Goal: Task Accomplishment & Management: Complete application form

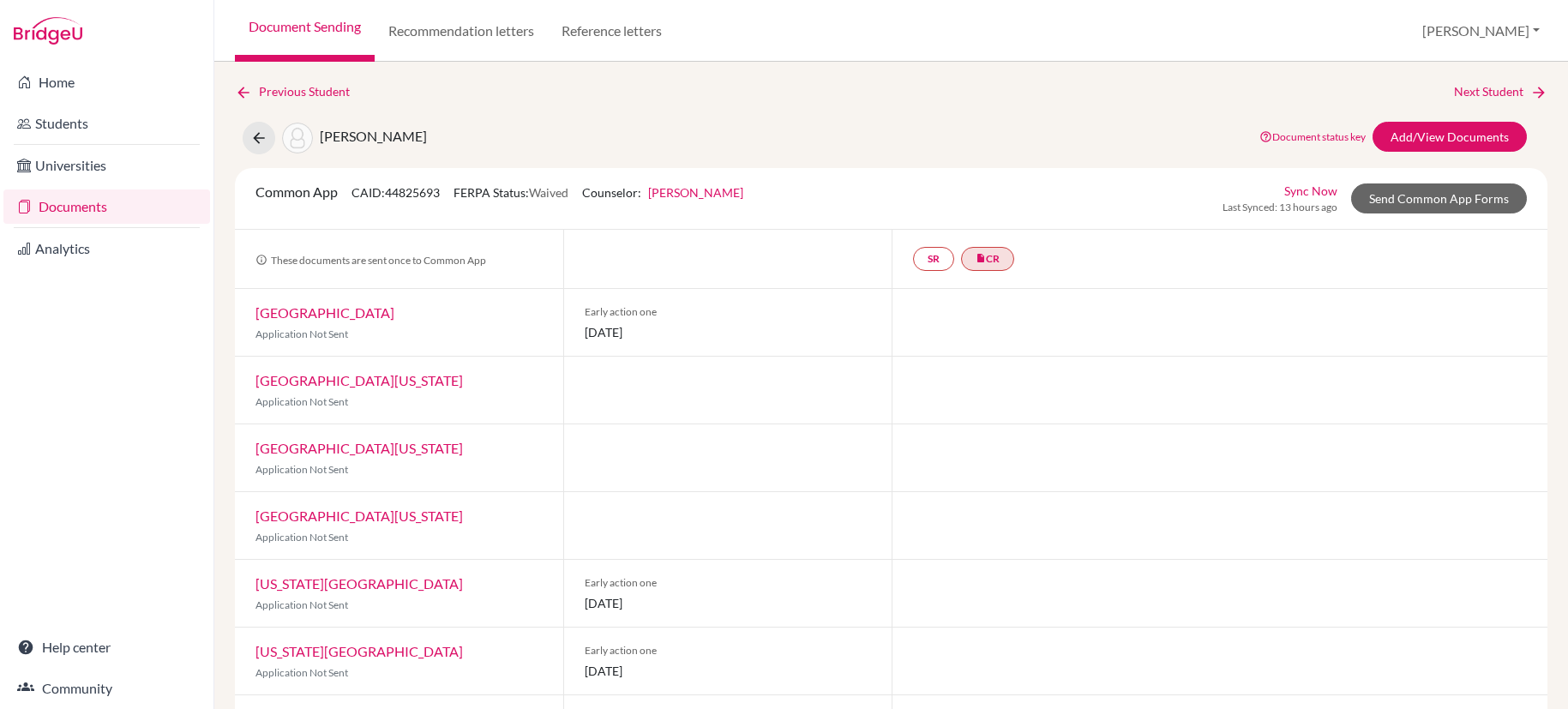
click at [91, 205] on link "Documents" at bounding box center [106, 207] width 206 height 35
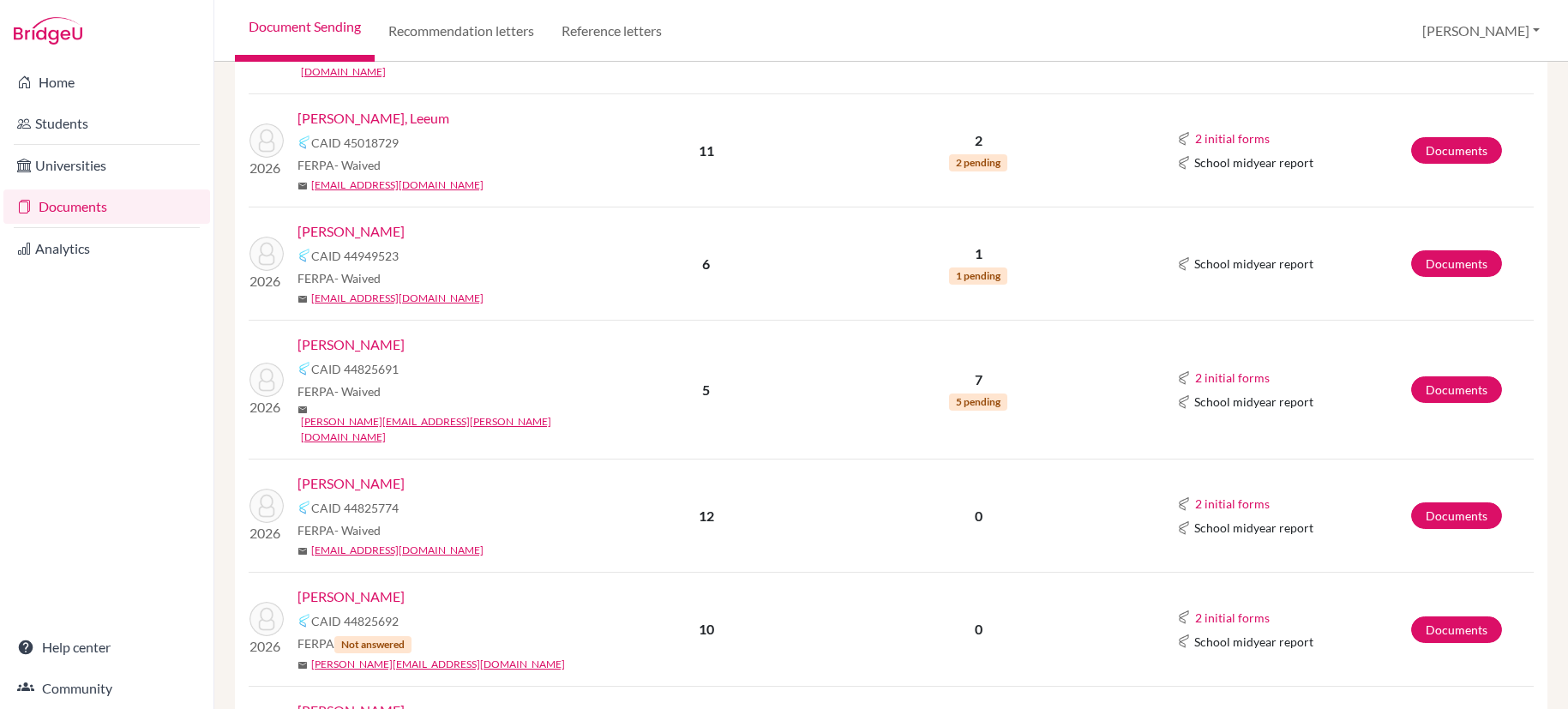
scroll to position [503, 0]
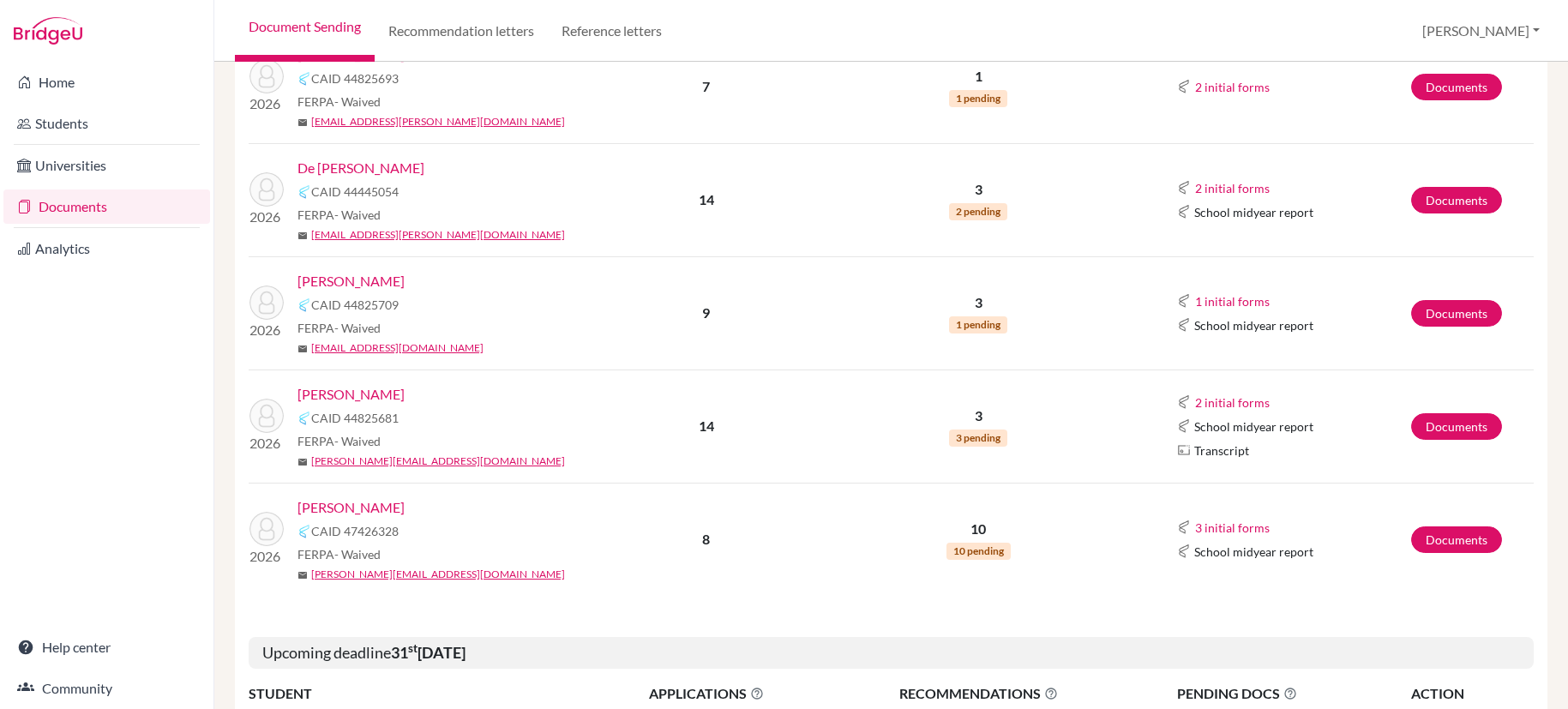
click at [374, 168] on link "De [PERSON_NAME]" at bounding box center [361, 168] width 127 height 21
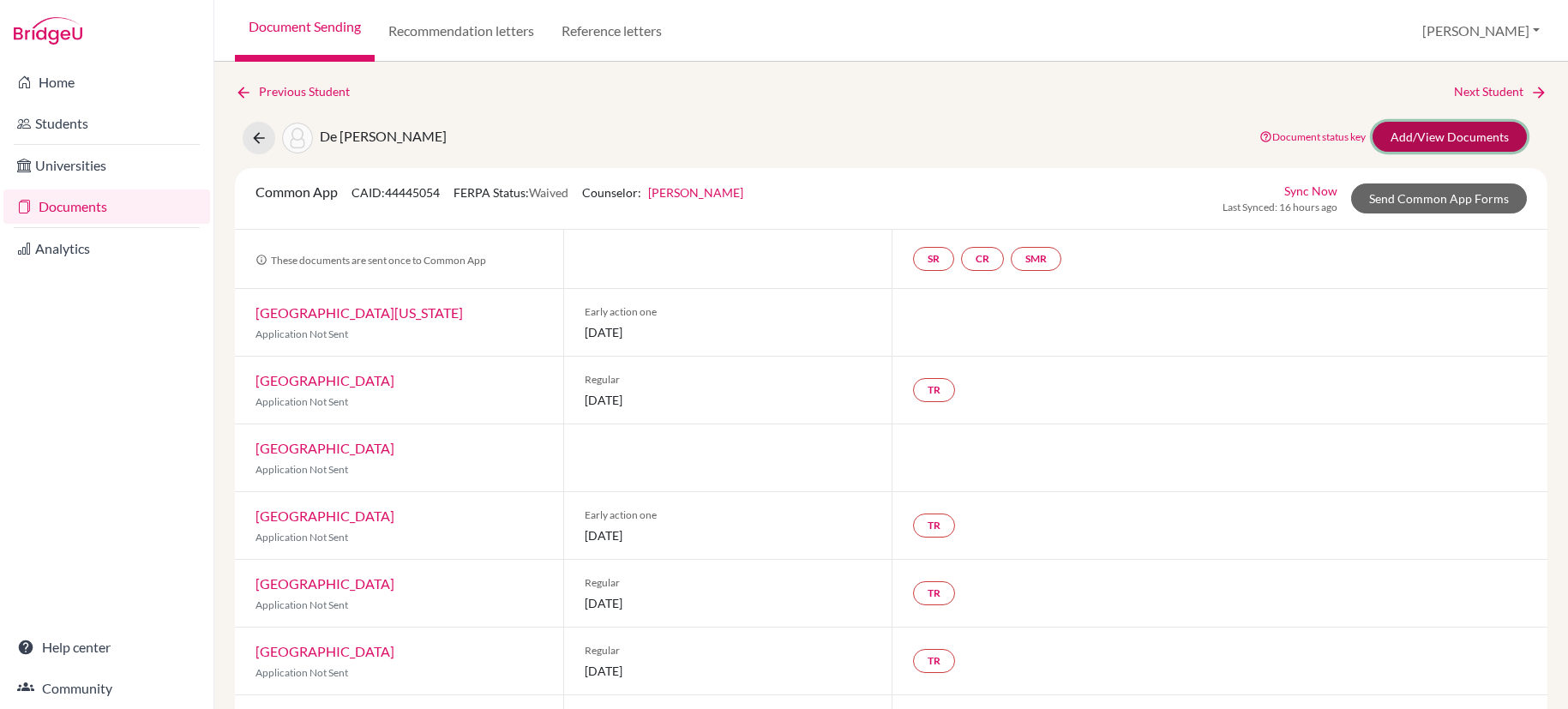
click at [1404, 138] on link "Add/View Documents" at bounding box center [1449, 137] width 154 height 30
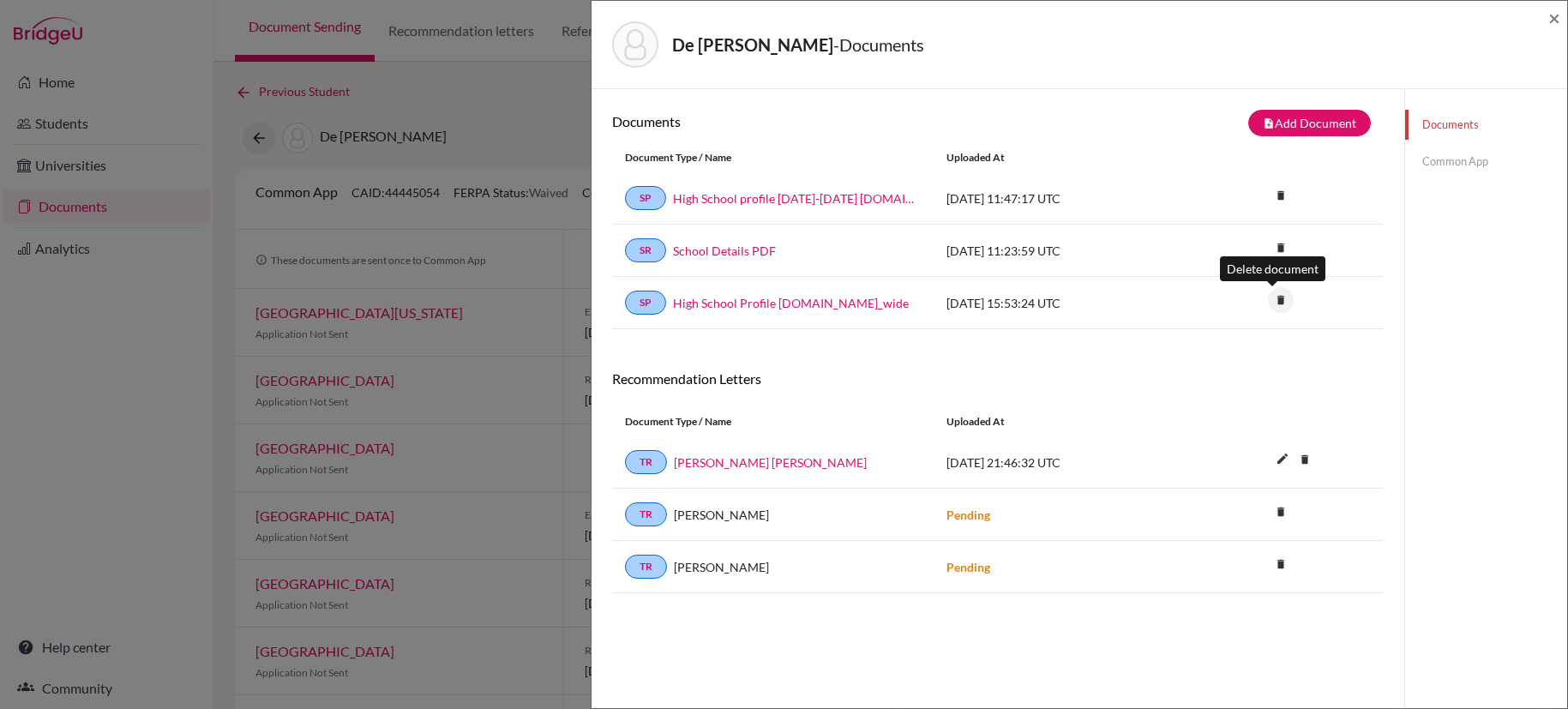
click at [1272, 303] on icon "delete" at bounding box center [1280, 300] width 26 height 26
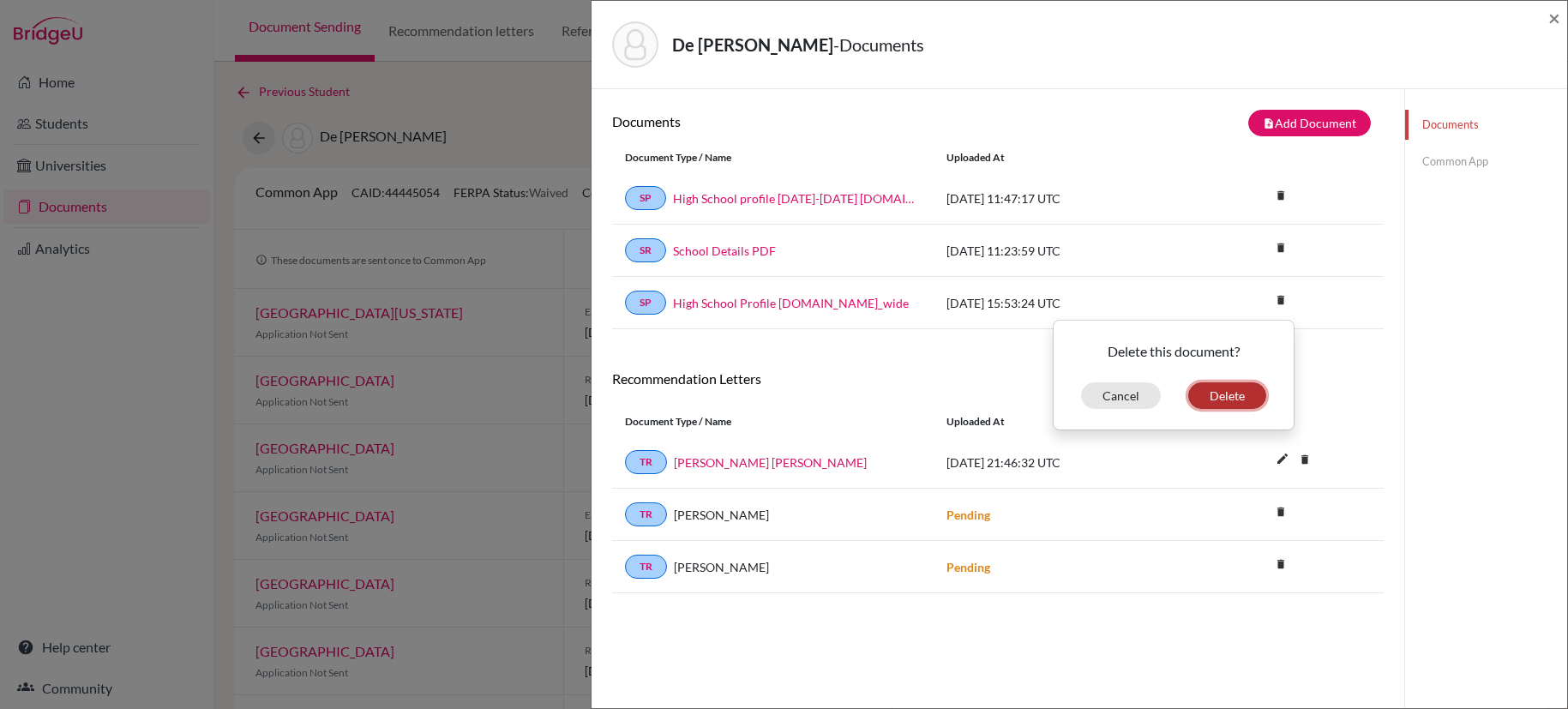
click at [1226, 398] on button "Delete" at bounding box center [1227, 395] width 78 height 27
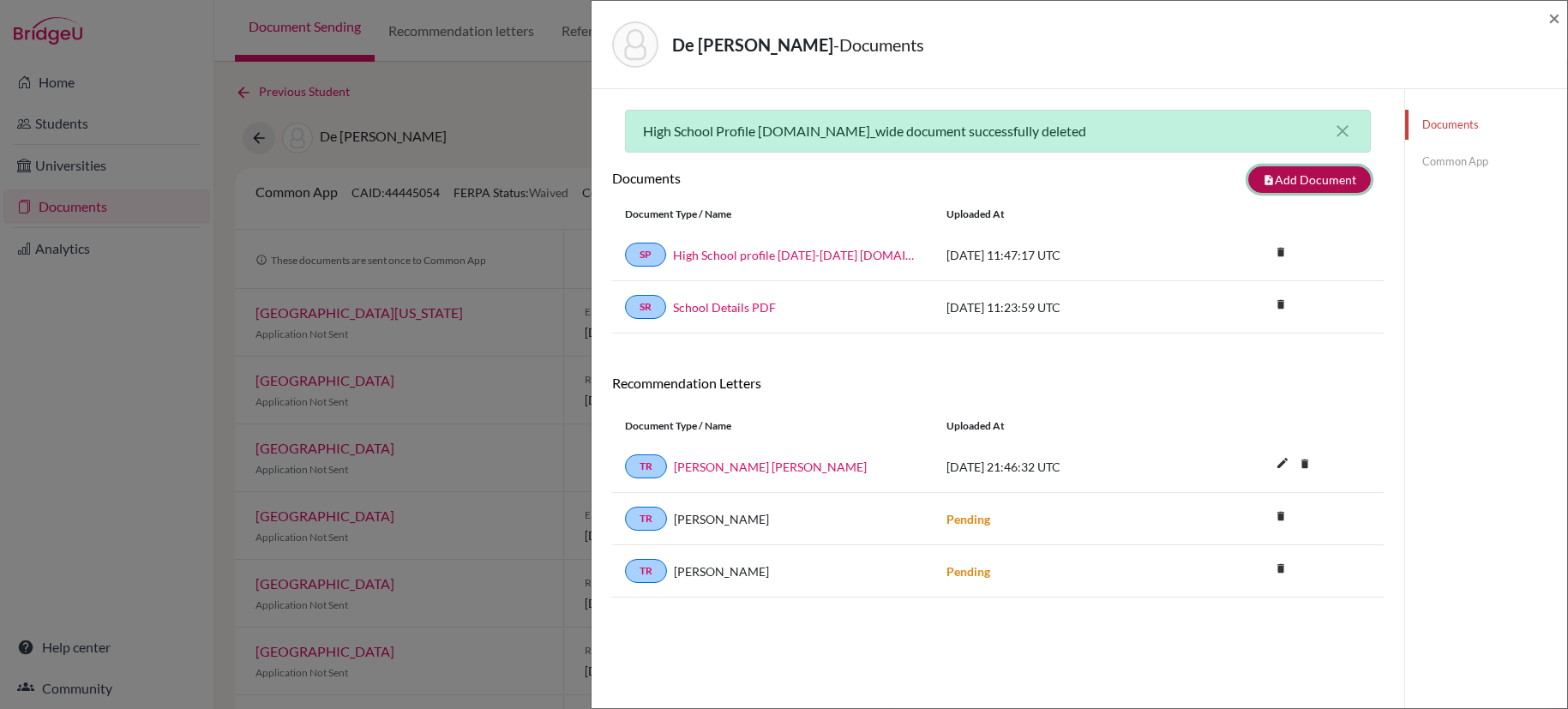
click at [1290, 181] on button "note_add Add Document" at bounding box center [1309, 180] width 123 height 27
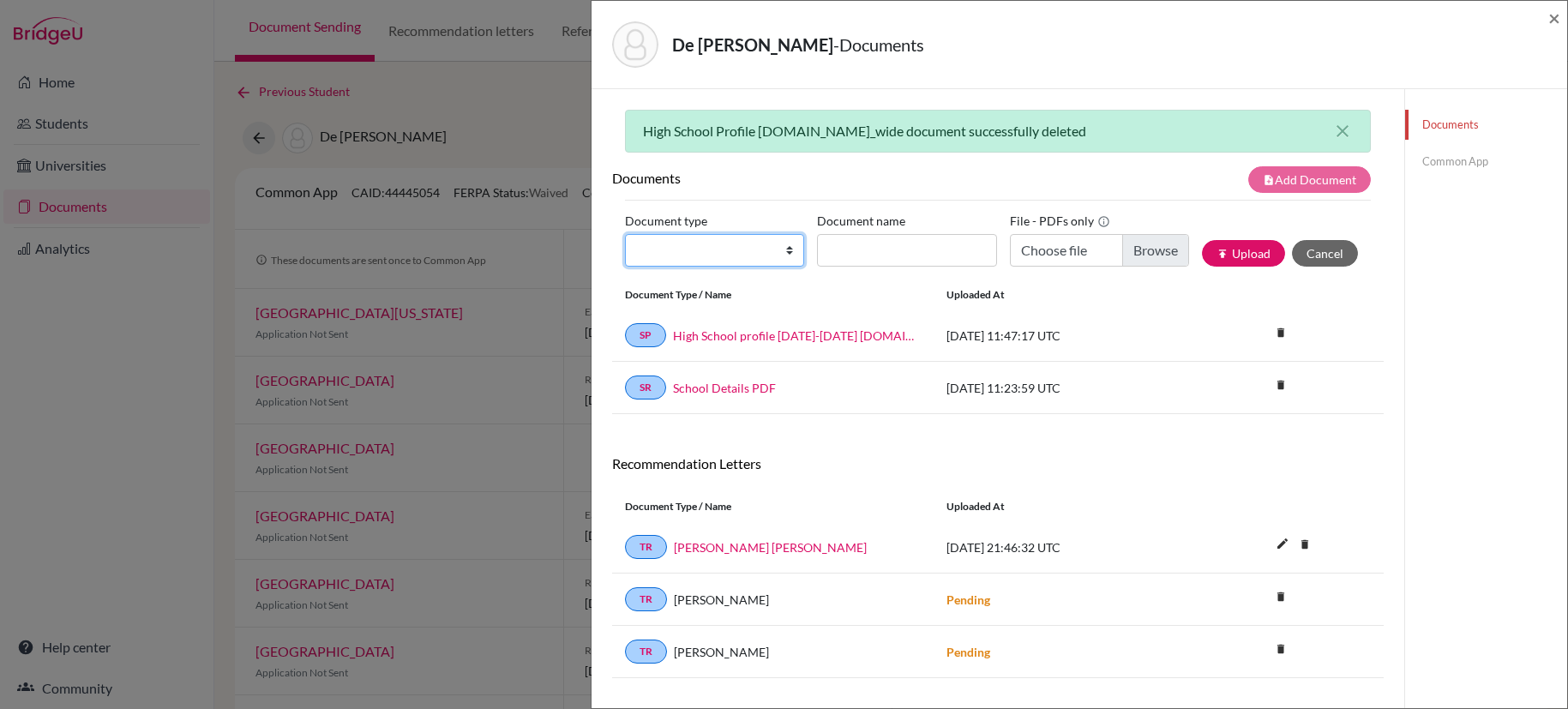
click at [783, 255] on select "Change explanation for Common App reports Counselor recommendation Internationa…" at bounding box center [715, 250] width 180 height 33
select select "2"
click at [625, 234] on select "Change explanation for Common App reports Counselor recommendation Internationa…" at bounding box center [715, 250] width 180 height 33
click at [874, 255] on input "Document name" at bounding box center [906, 250] width 180 height 33
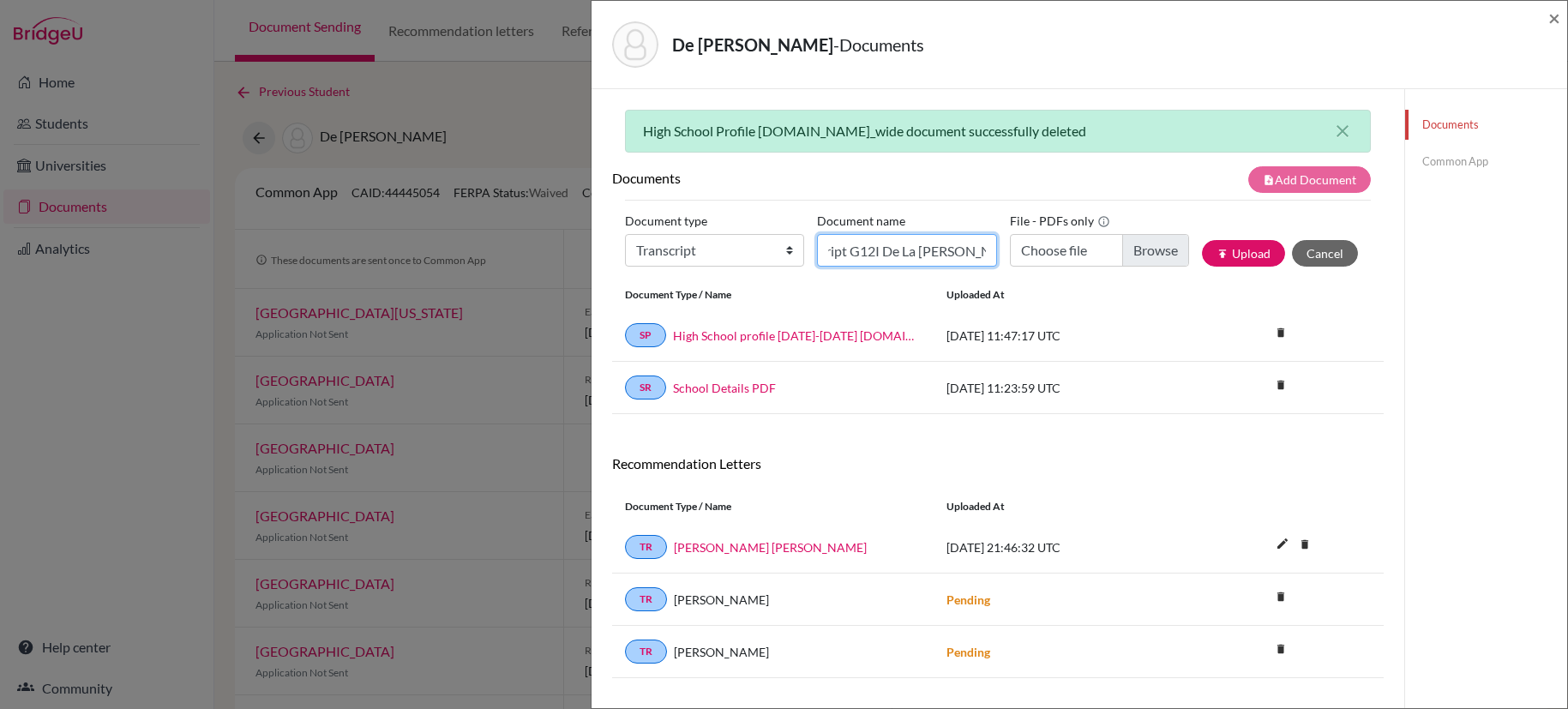
type input "Transcript G12I De La [PERSON_NAME]"
click at [1132, 257] on input "Choose file" at bounding box center [1099, 250] width 180 height 33
type input "C:\fakepath\Transcript G12I De La [PERSON_NAME] 100825.pdf"
click at [1247, 261] on button "publish Upload" at bounding box center [1243, 253] width 83 height 27
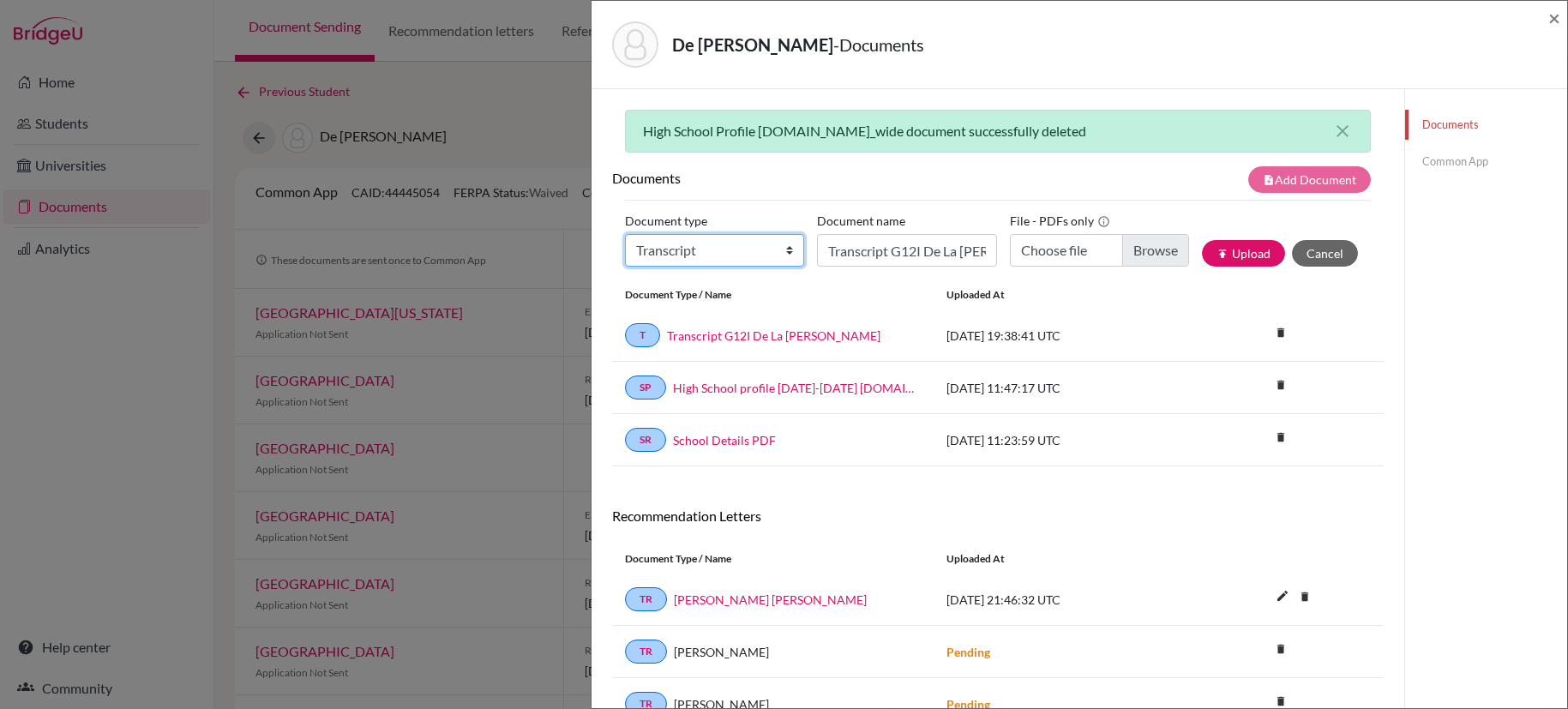
click at [777, 255] on select "Change explanation for Common App reports Counselor recommendation Internationa…" at bounding box center [715, 250] width 180 height 33
select select "2"
click at [625, 234] on select "Change explanation for Common App reports Counselor recommendation Internationa…" at bounding box center [715, 250] width 180 height 33
click at [893, 254] on input "Transcript G12I De La [PERSON_NAME]" at bounding box center [906, 250] width 180 height 33
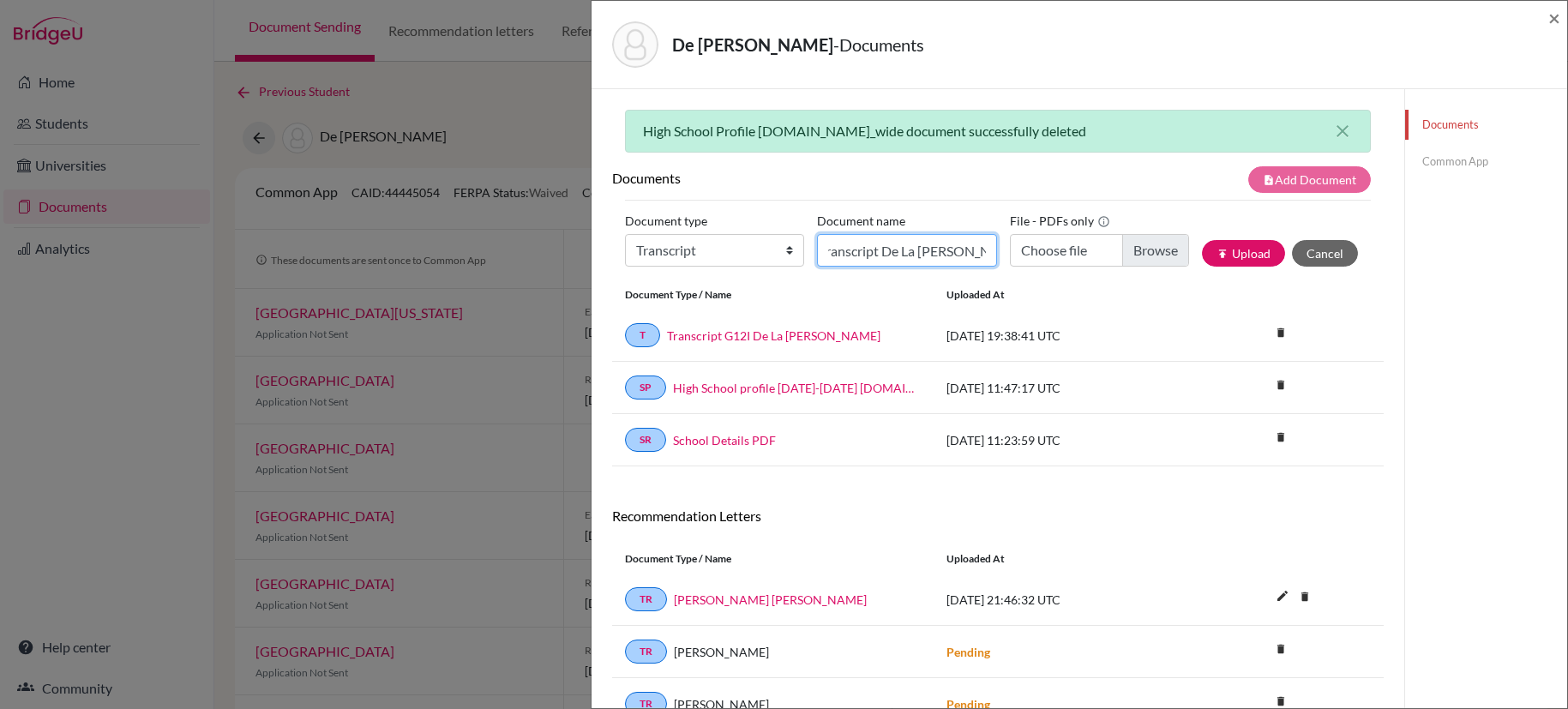
type input "Transfer Transcript De La [PERSON_NAME]"
click at [1150, 250] on input "Choose file" at bounding box center [1099, 250] width 180 height 33
type input "C:\fakepath\Transfer Transcript De La [PERSON_NAME] 2.pdf"
click at [1132, 250] on input "Transfer Transcript De La [PERSON_NAME] 2.pdf" at bounding box center [1099, 250] width 180 height 33
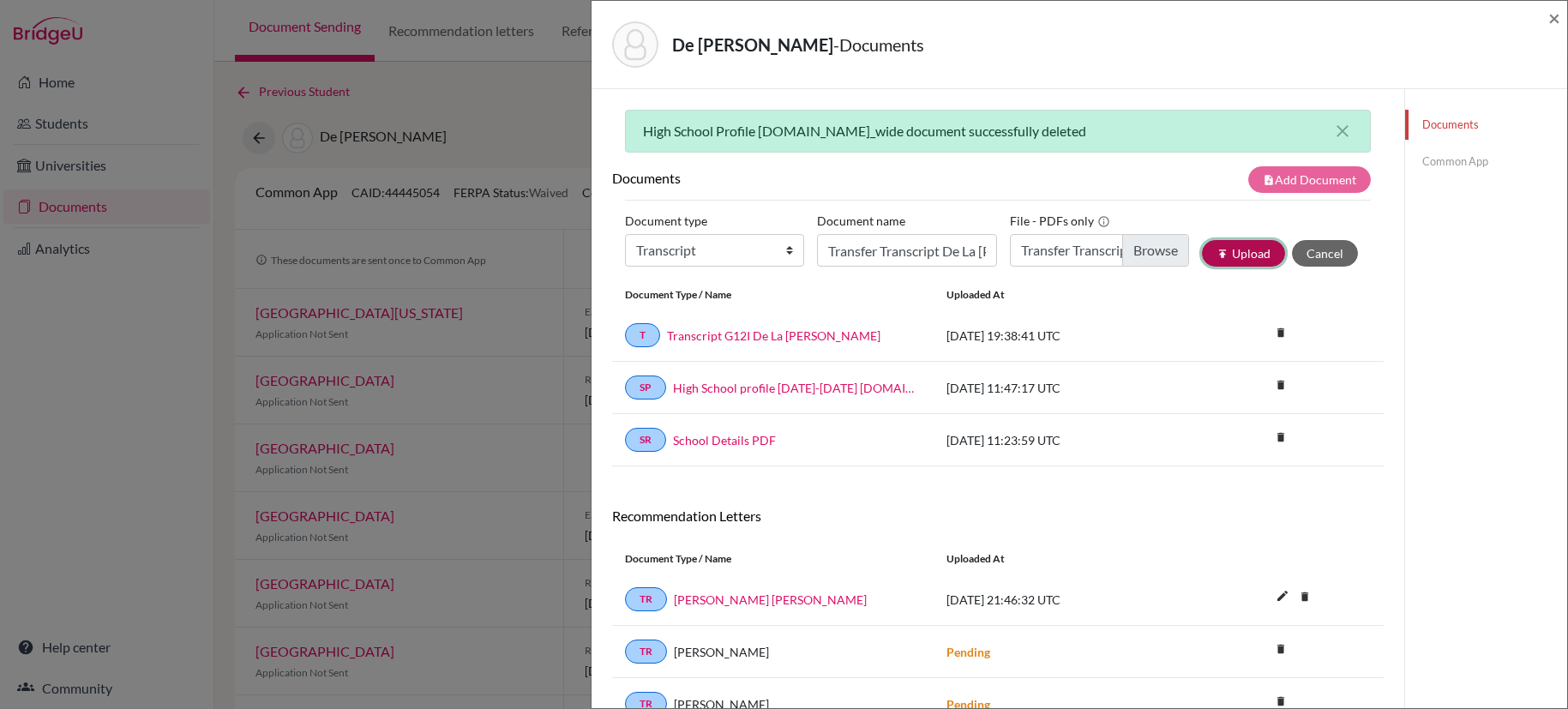
click at [1229, 261] on button "publish Upload" at bounding box center [1243, 253] width 83 height 27
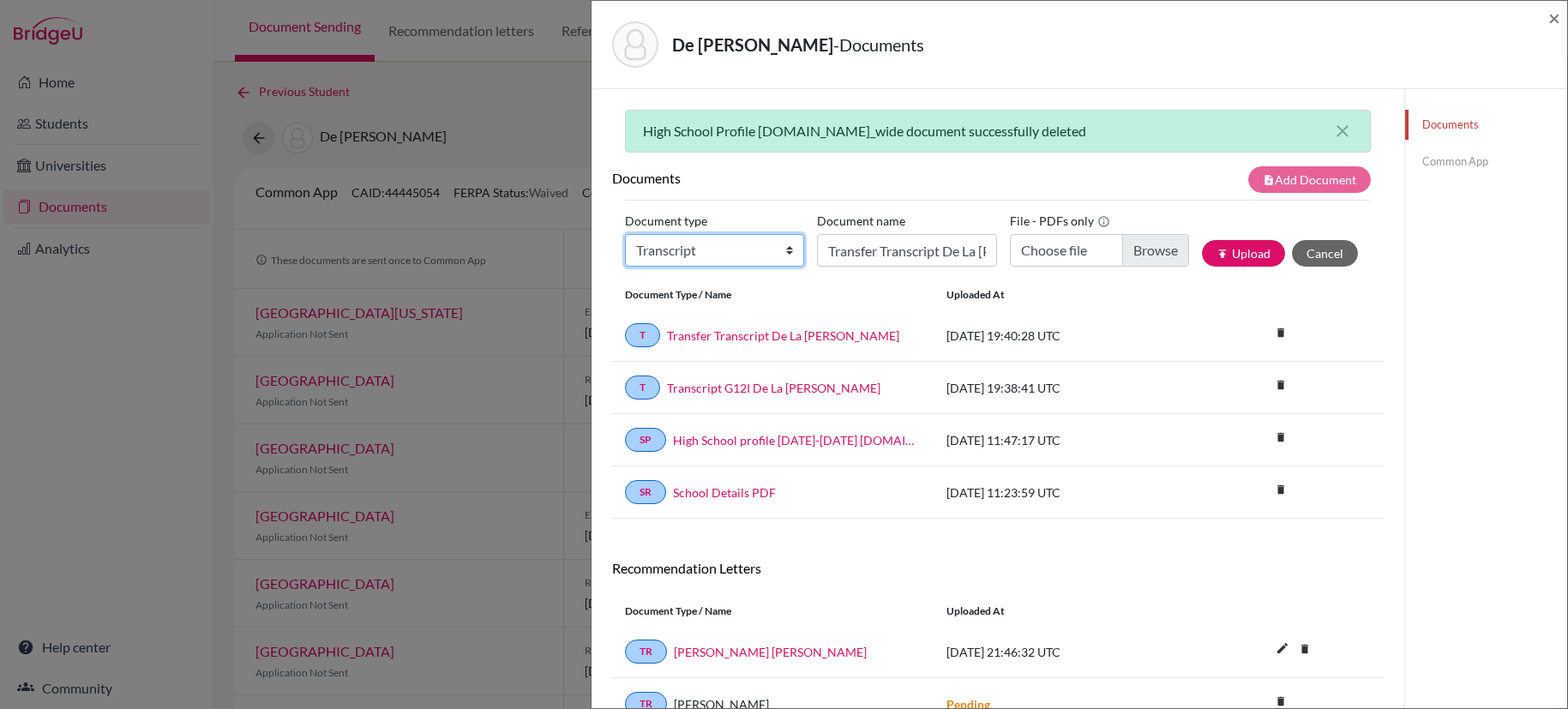
click at [687, 257] on select "Change explanation for Common App reports Counselor recommendation Internationa…" at bounding box center [715, 250] width 180 height 33
select select "2"
click at [625, 234] on select "Change explanation for Common App reports Counselor recommendation Internationa…" at bounding box center [715, 250] width 180 height 33
click at [879, 262] on input "Transfer Transcript De La [PERSON_NAME]" at bounding box center [906, 250] width 180 height 33
click at [978, 256] on input "CSEC Certificate" at bounding box center [906, 250] width 180 height 33
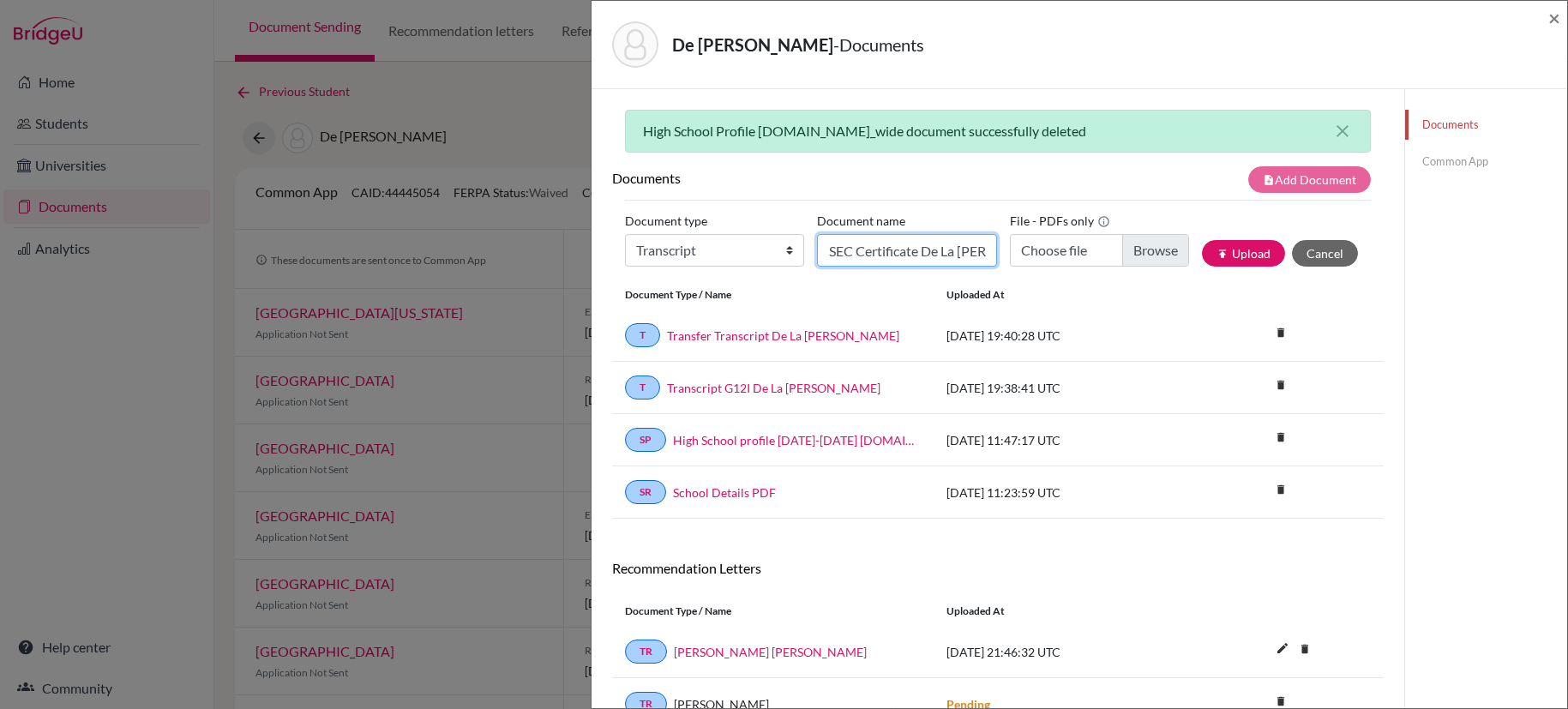
scroll to position [0, 16]
type input "CSEC Certificate De La [PERSON_NAME]"
click at [934, 255] on input "CSEC Certificate De La [PERSON_NAME]" at bounding box center [906, 250] width 180 height 33
click at [951, 255] on input "CSEC Certificate De La [PERSON_NAME]" at bounding box center [906, 250] width 180 height 33
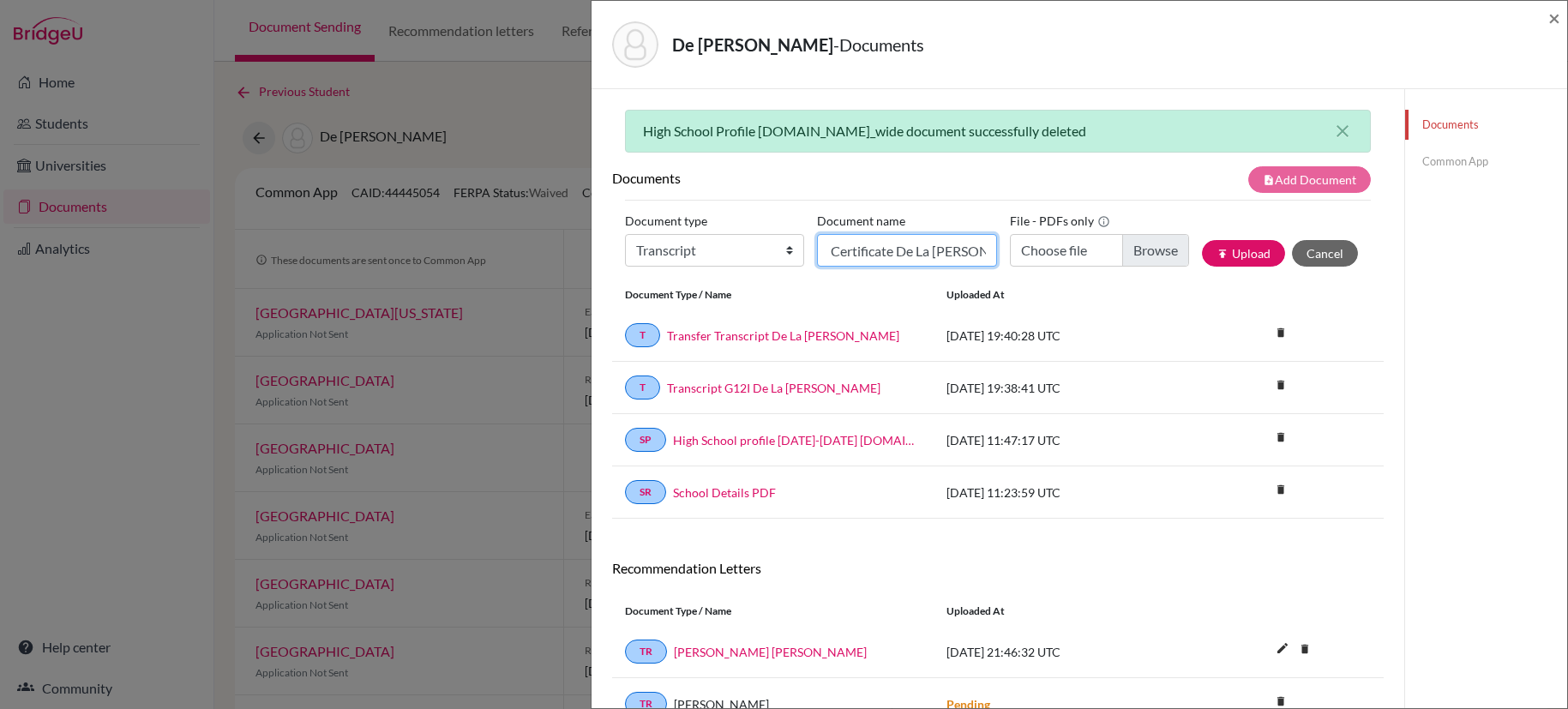
scroll to position [0, 48]
type input "CSEC Certificate De La [PERSON_NAME]"
click at [1118, 260] on input "Choose file" at bounding box center [1099, 250] width 180 height 33
type input "C:\fakepath\CSEC Certificate De La [PERSON_NAME].pdf"
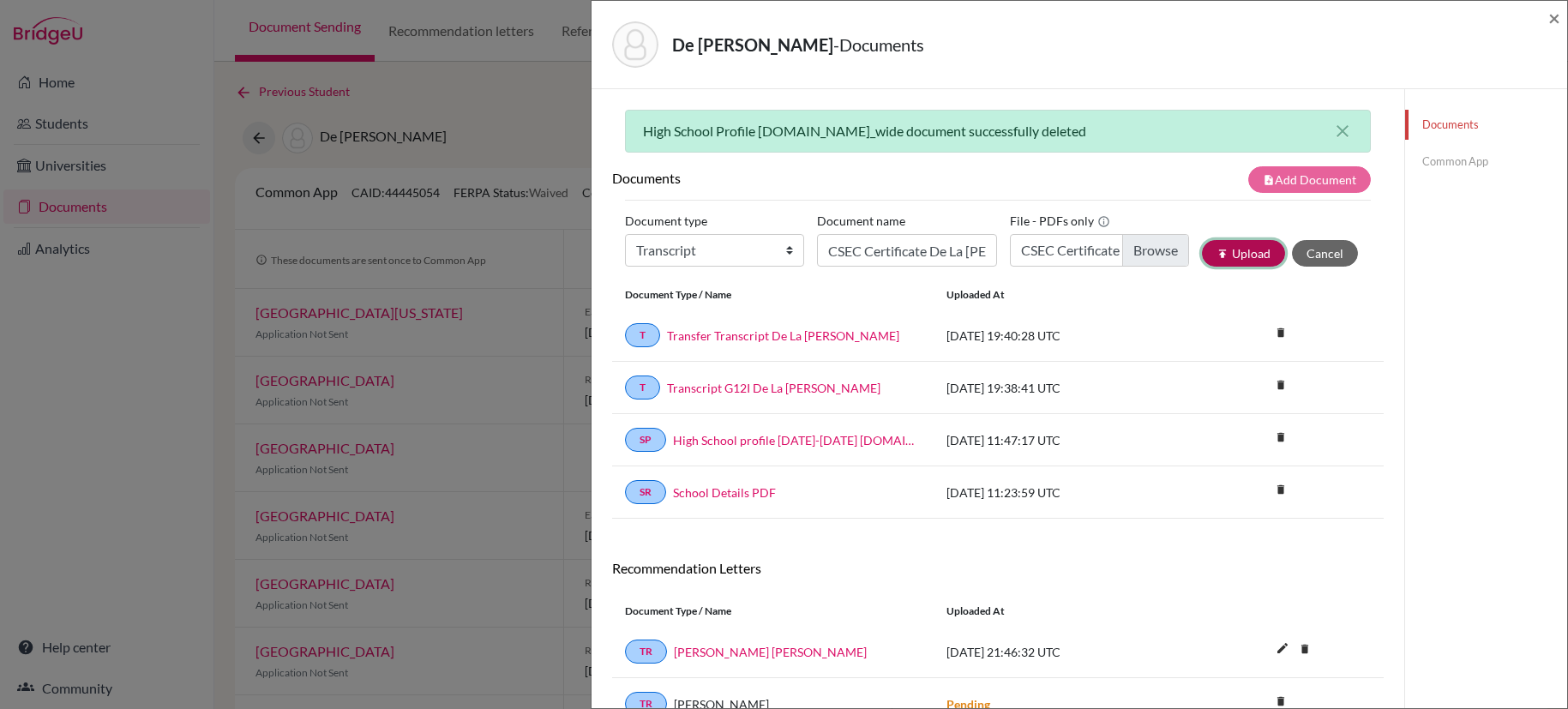
click at [1260, 257] on button "publish Upload" at bounding box center [1243, 253] width 83 height 27
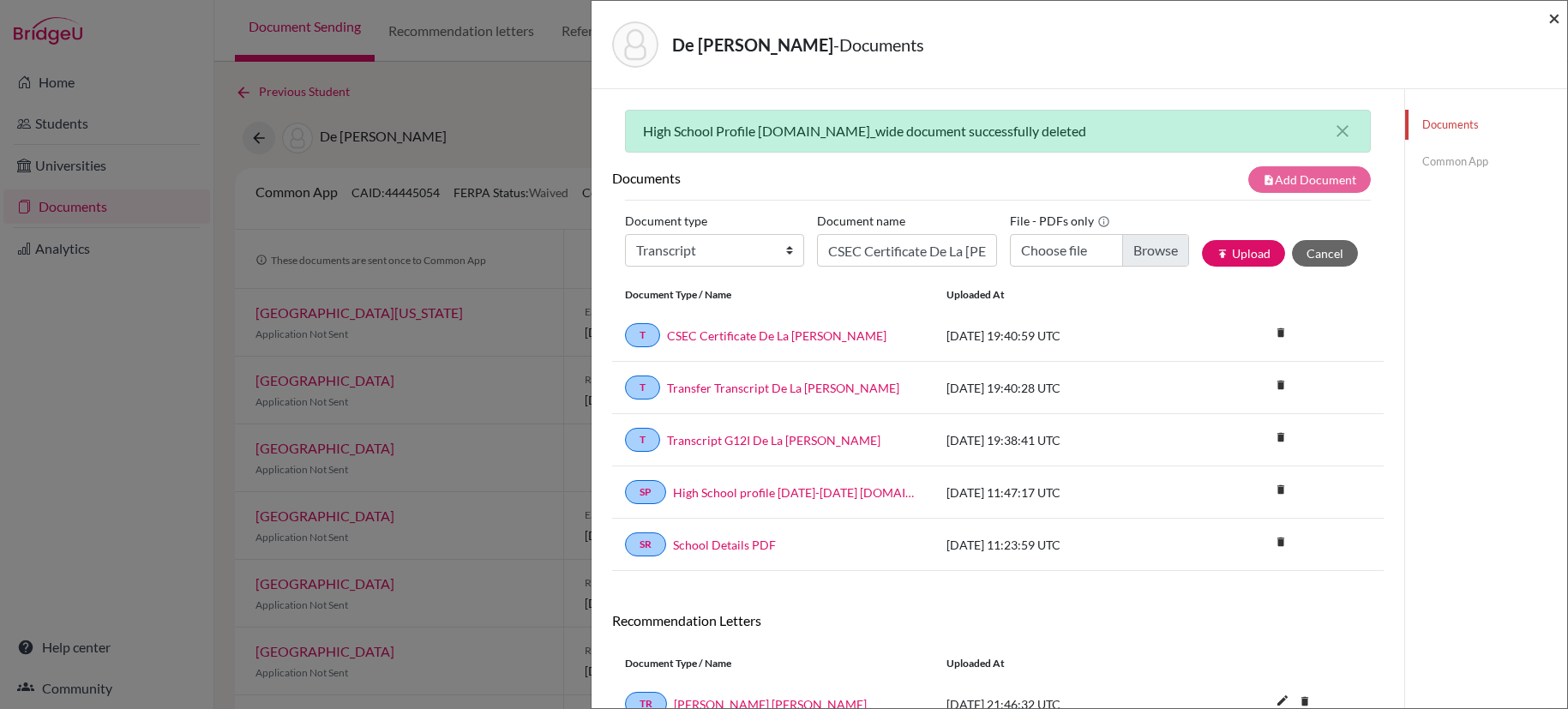
click at [1554, 20] on span "×" at bounding box center [1554, 17] width 12 height 25
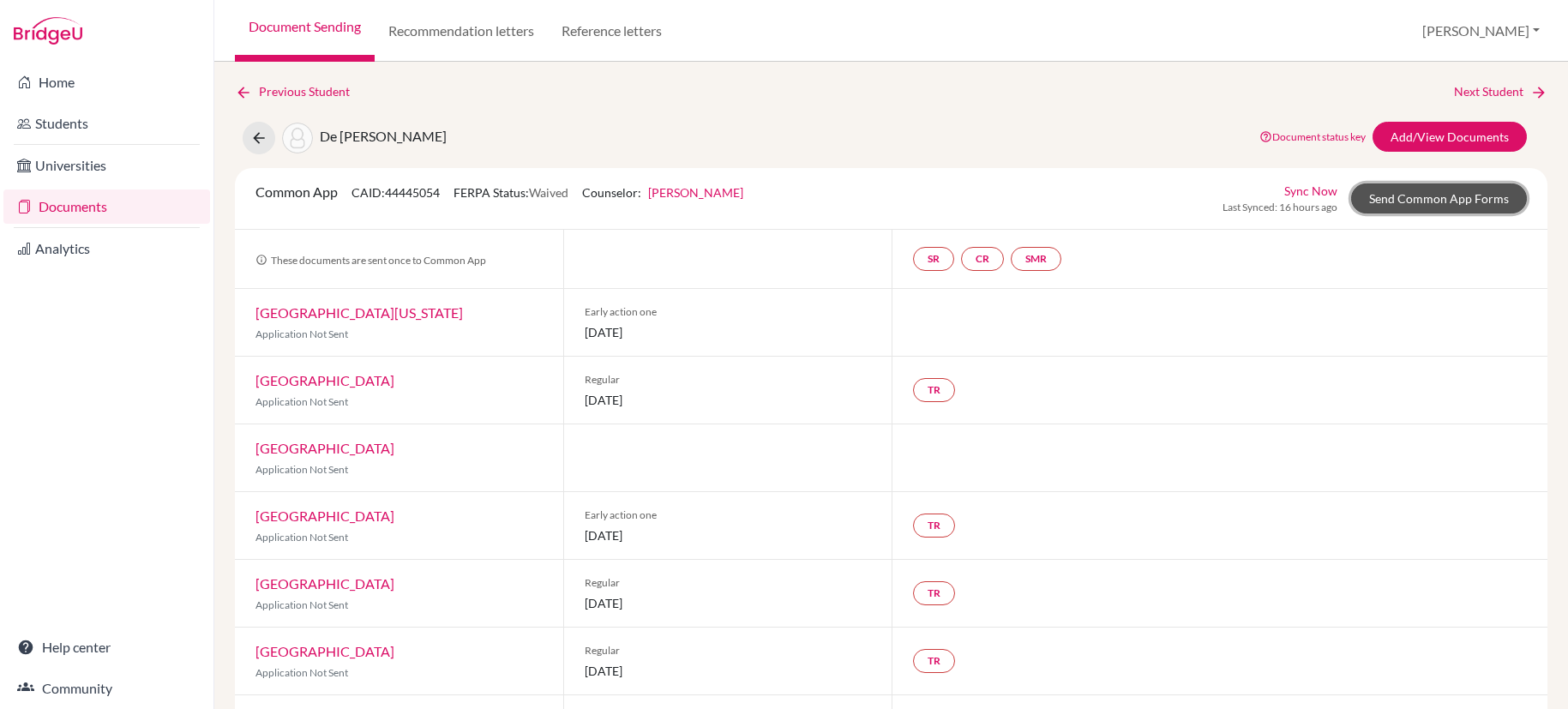
click at [1398, 195] on link "Send Common App Forms" at bounding box center [1438, 199] width 176 height 30
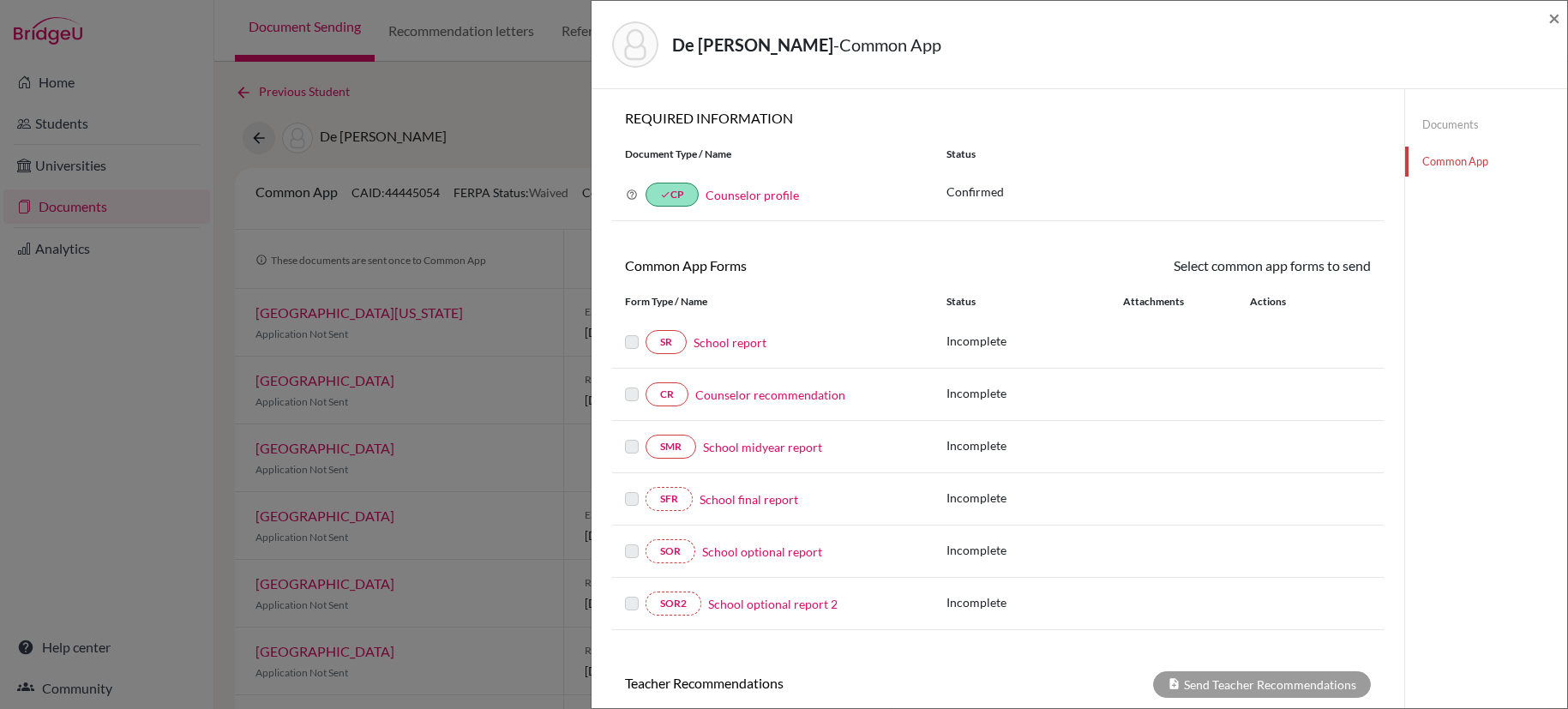
click at [739, 343] on link "School report" at bounding box center [729, 343] width 72 height 18
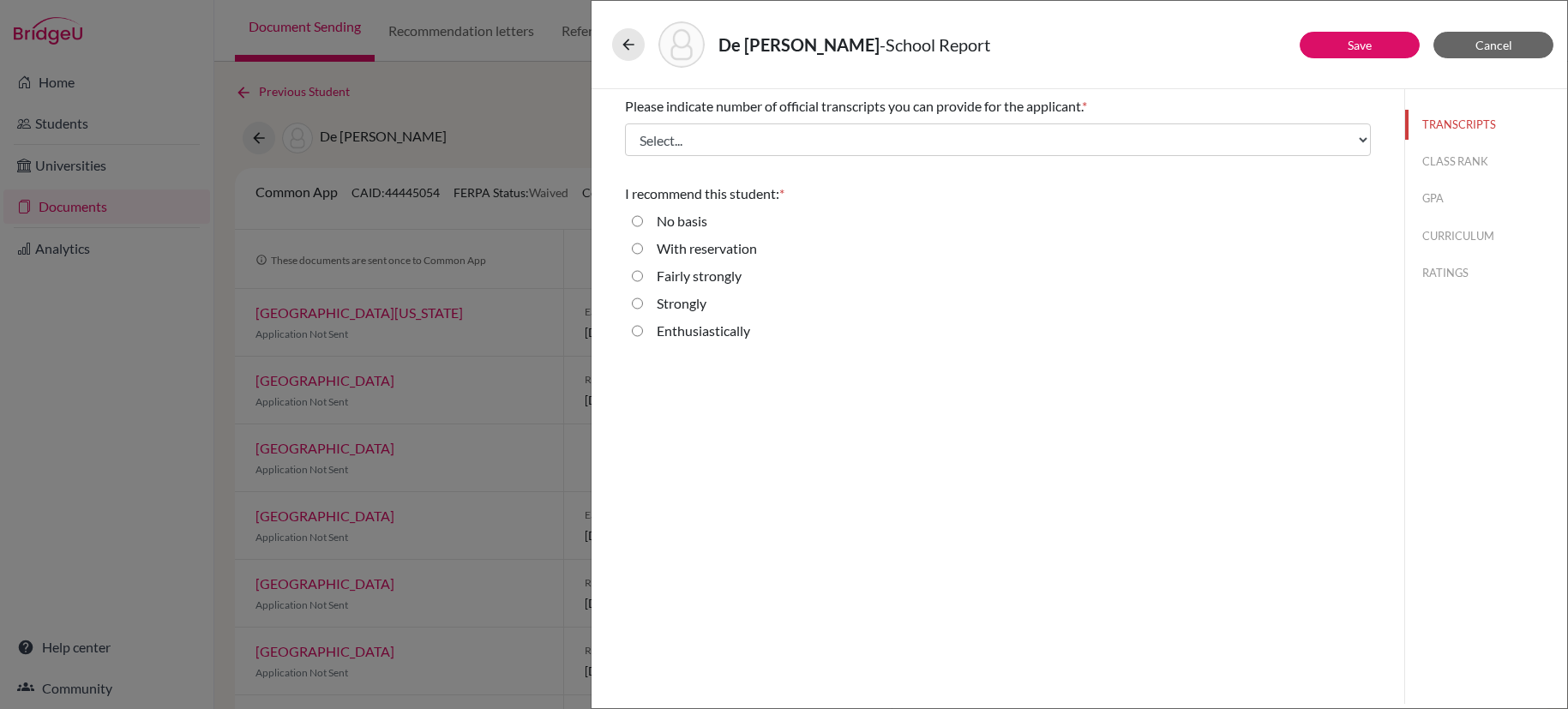
click at [639, 331] on input "Enthusiastically" at bounding box center [637, 331] width 11 height 21
radio input "true"
click at [1377, 41] on button "Save" at bounding box center [1359, 45] width 120 height 27
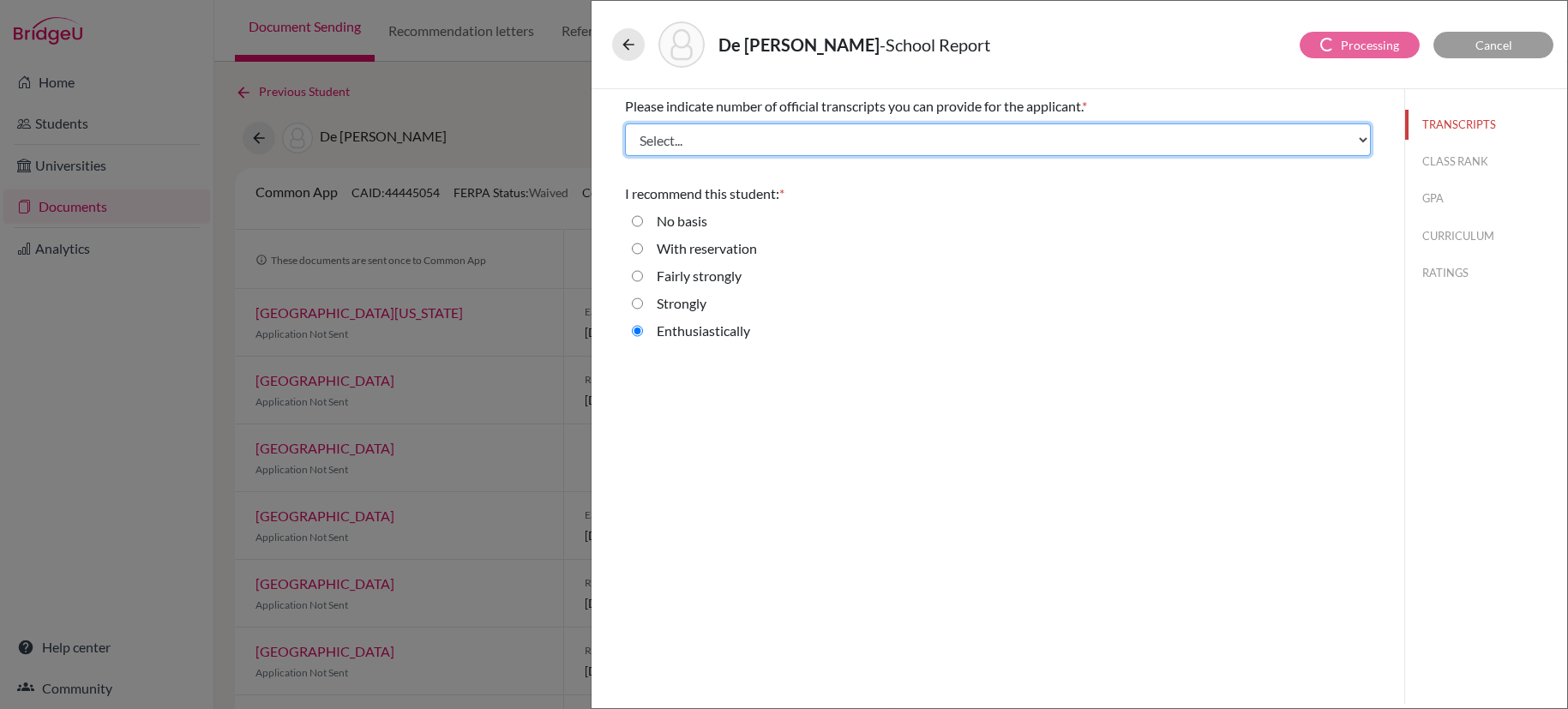
click at [1281, 141] on select "Select... 1 2 3 4" at bounding box center [997, 139] width 745 height 33
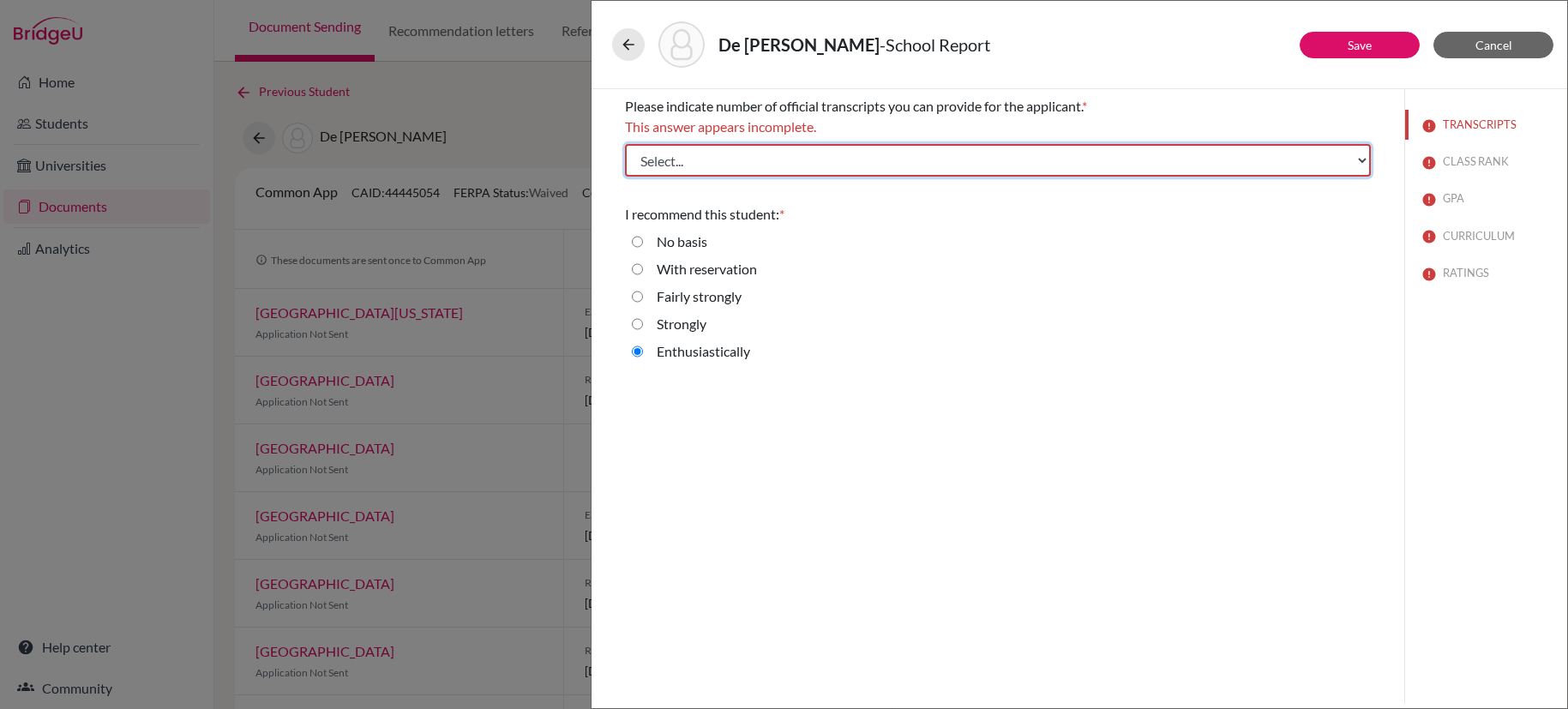
select select "3"
click at [625, 144] on select "Select... 1 2 3 4" at bounding box center [997, 160] width 745 height 33
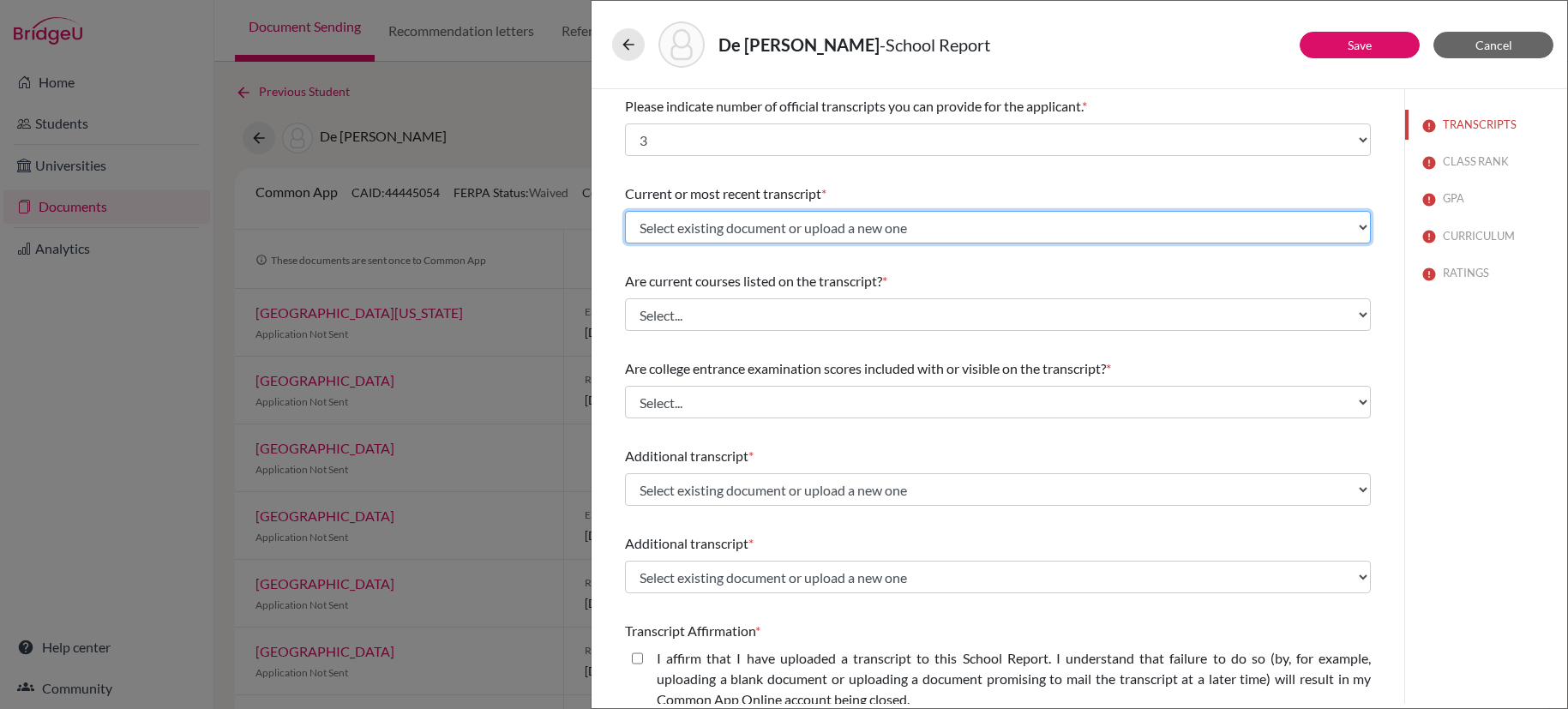
click at [945, 228] on select "Select existing document or upload a new one Transfer Transcript De La [PERSON_…" at bounding box center [997, 226] width 745 height 33
select select "682419"
click at [625, 211] on select "Select existing document or upload a new one Transfer Transcript De La [PERSON_…" at bounding box center [997, 226] width 745 height 33
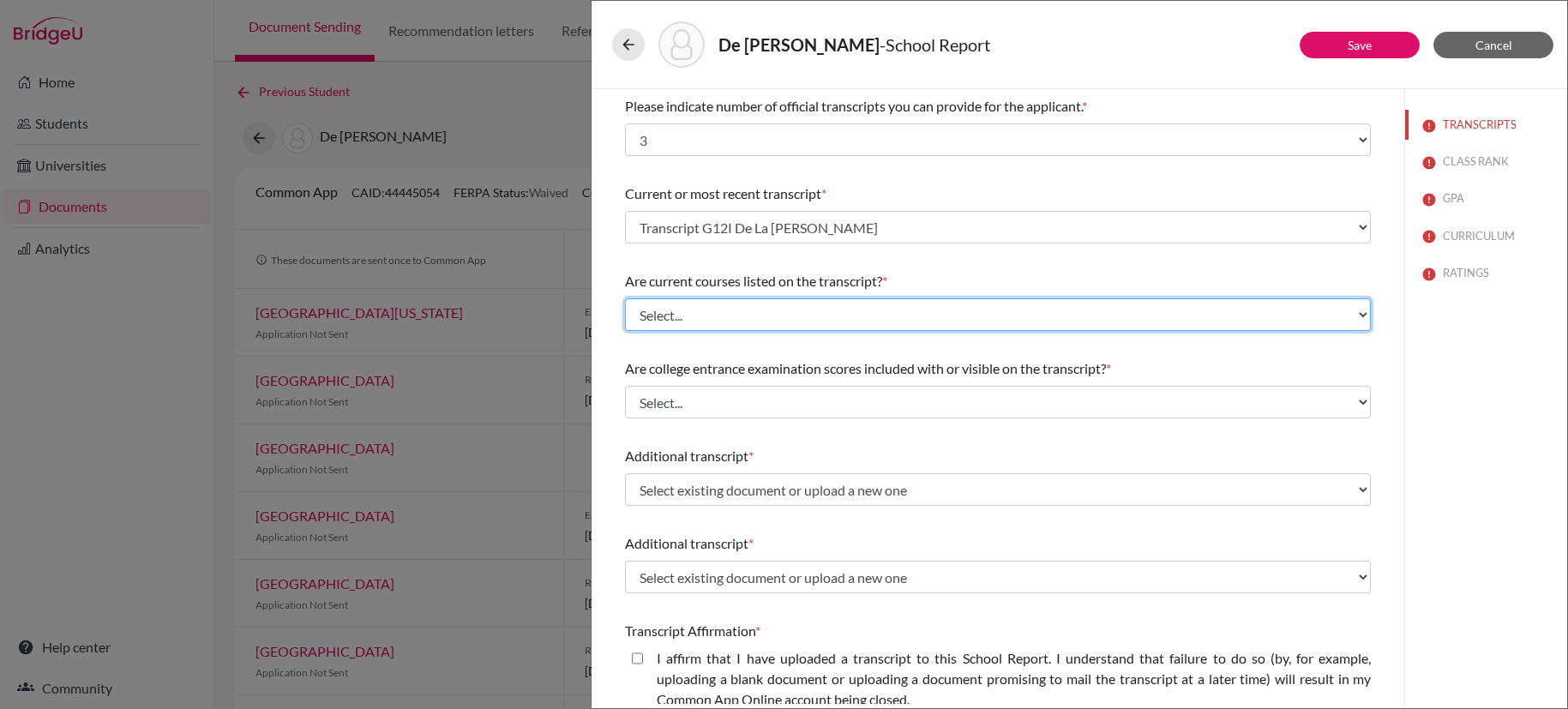
click at [939, 328] on select "Select... Yes No" at bounding box center [997, 315] width 745 height 33
click at [625, 299] on select "Select... Yes No" at bounding box center [997, 315] width 745 height 33
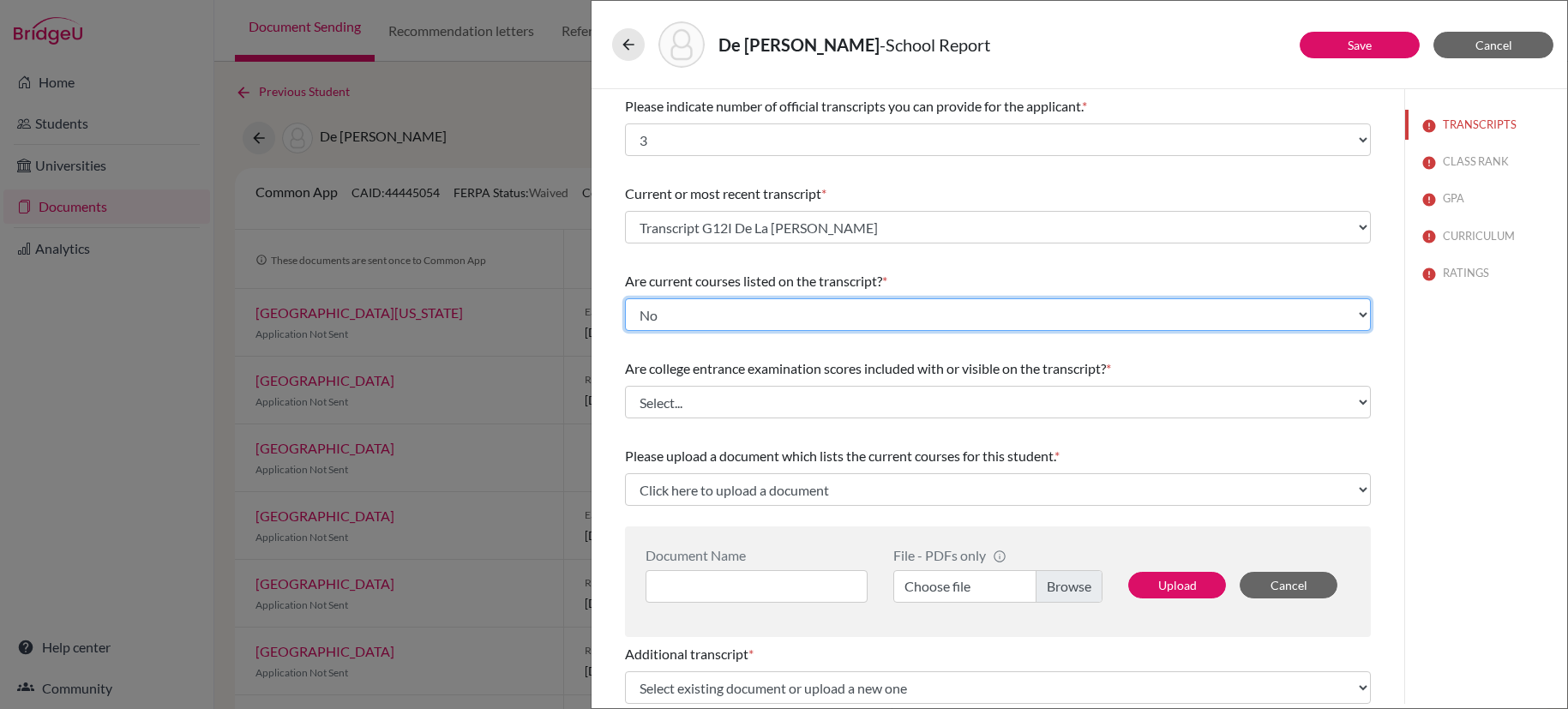
click at [931, 325] on select "Select... Yes No" at bounding box center [997, 315] width 745 height 33
select select "0"
click at [625, 299] on select "Select... Yes No" at bounding box center [997, 315] width 745 height 33
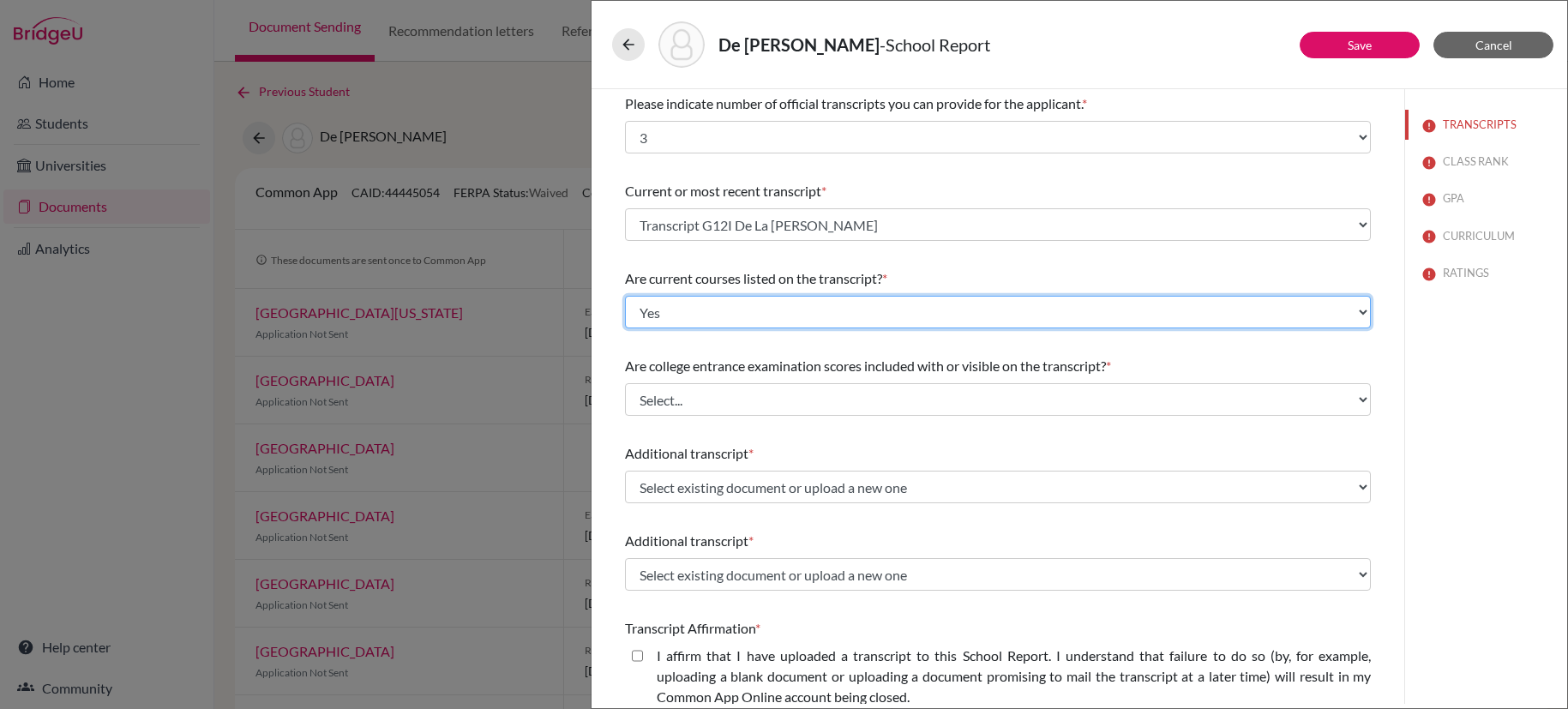
scroll to position [3, 0]
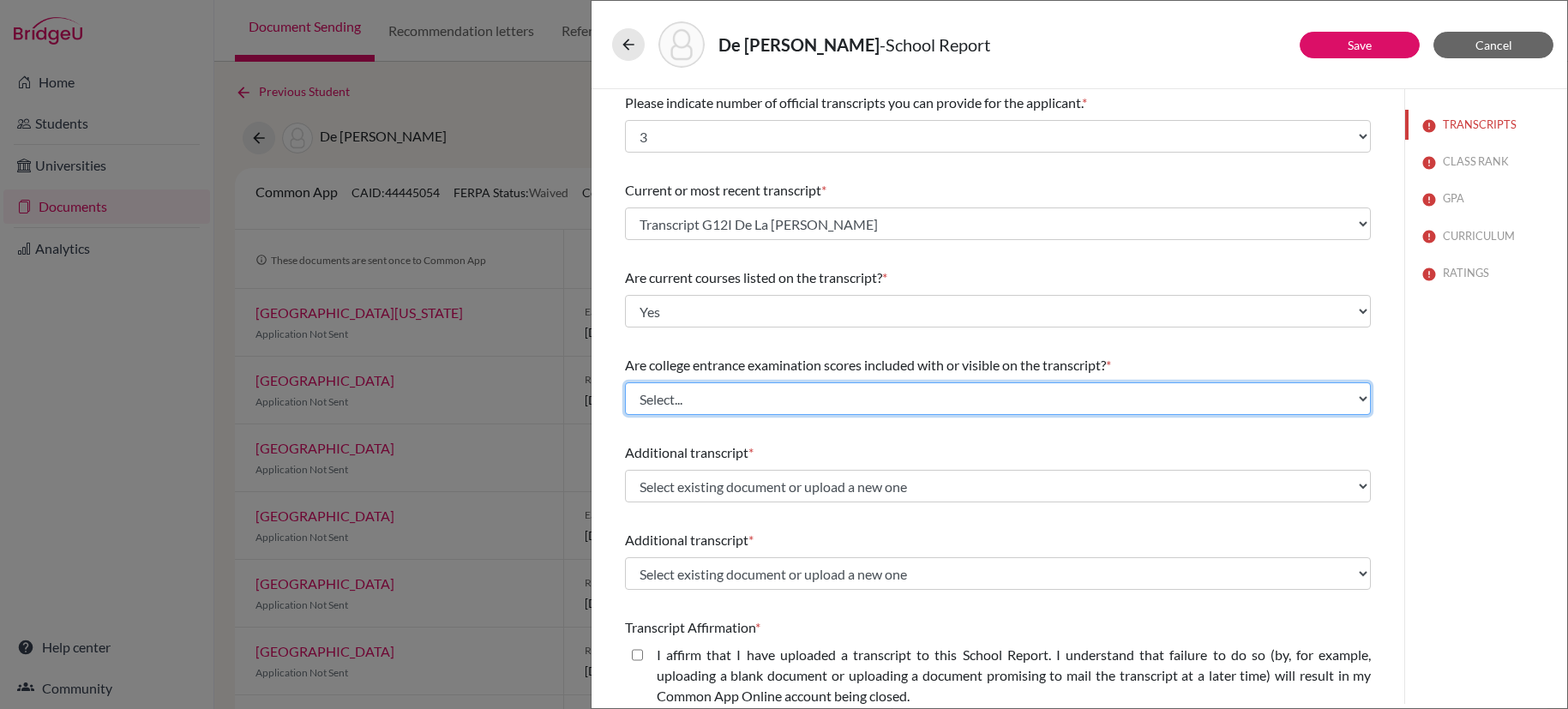
click at [919, 406] on select "Select... Yes No" at bounding box center [997, 398] width 745 height 33
select select "1"
click at [625, 382] on select "Select... Yes No" at bounding box center [997, 398] width 745 height 33
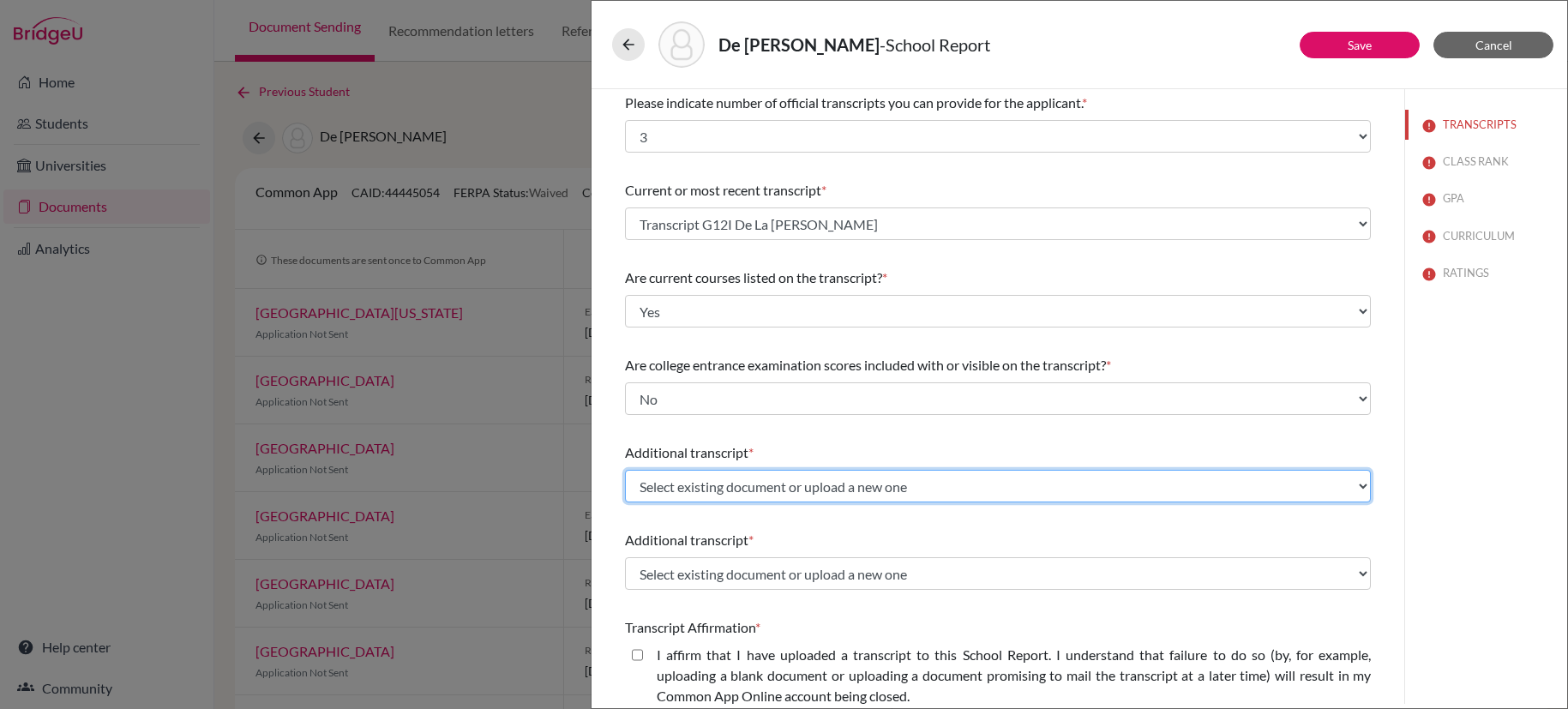
click at [902, 489] on select "Select existing document or upload a new one Transfer Transcript De La [PERSON_…" at bounding box center [997, 486] width 745 height 33
select select "682420"
click at [625, 470] on select "Select existing document or upload a new one Transfer Transcript De La [PERSON_…" at bounding box center [997, 486] width 745 height 33
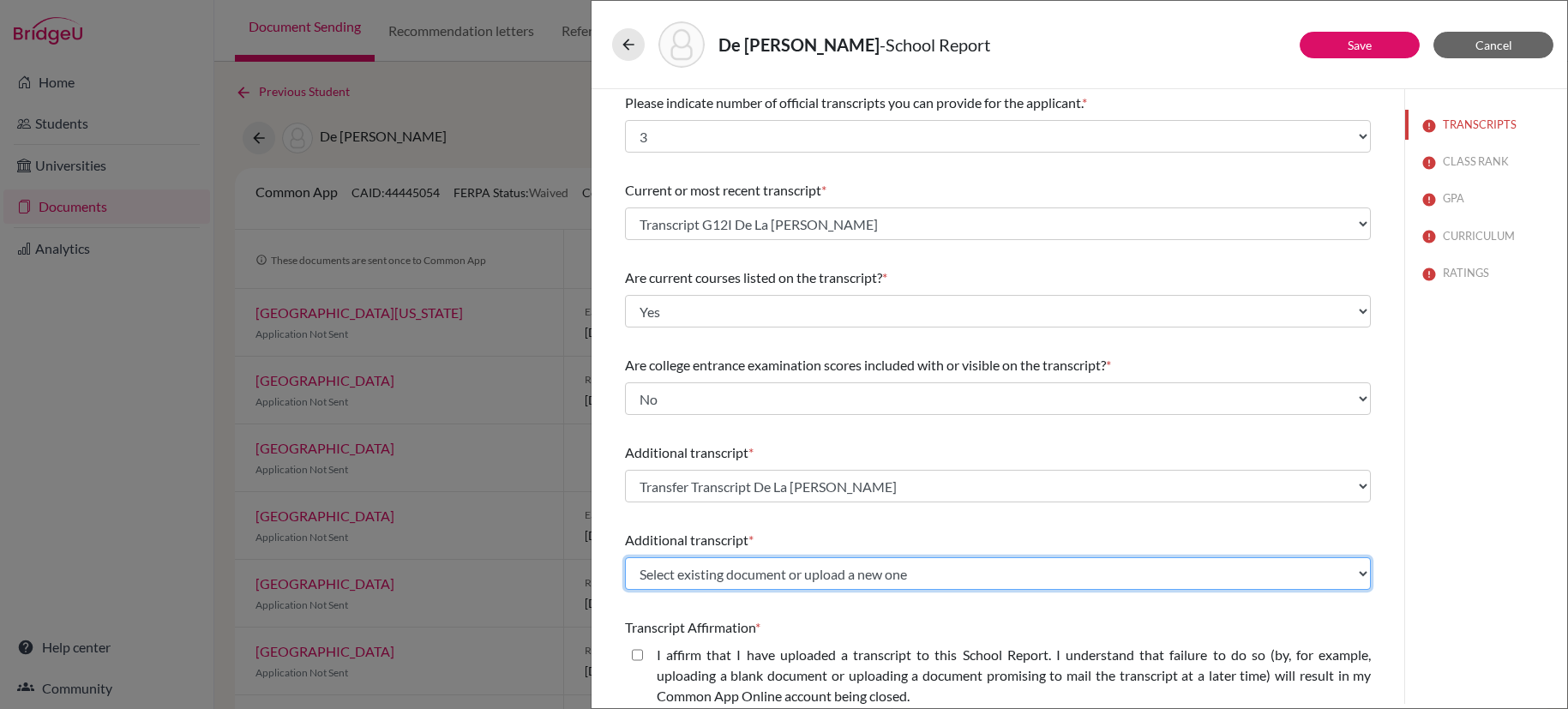
click at [849, 577] on select "Select existing document or upload a new one Transfer Transcript De La [PERSON_…" at bounding box center [997, 573] width 745 height 33
select select "682421"
click at [625, 557] on select "Select existing document or upload a new one Transfer Transcript De La [PERSON_…" at bounding box center [997, 573] width 745 height 33
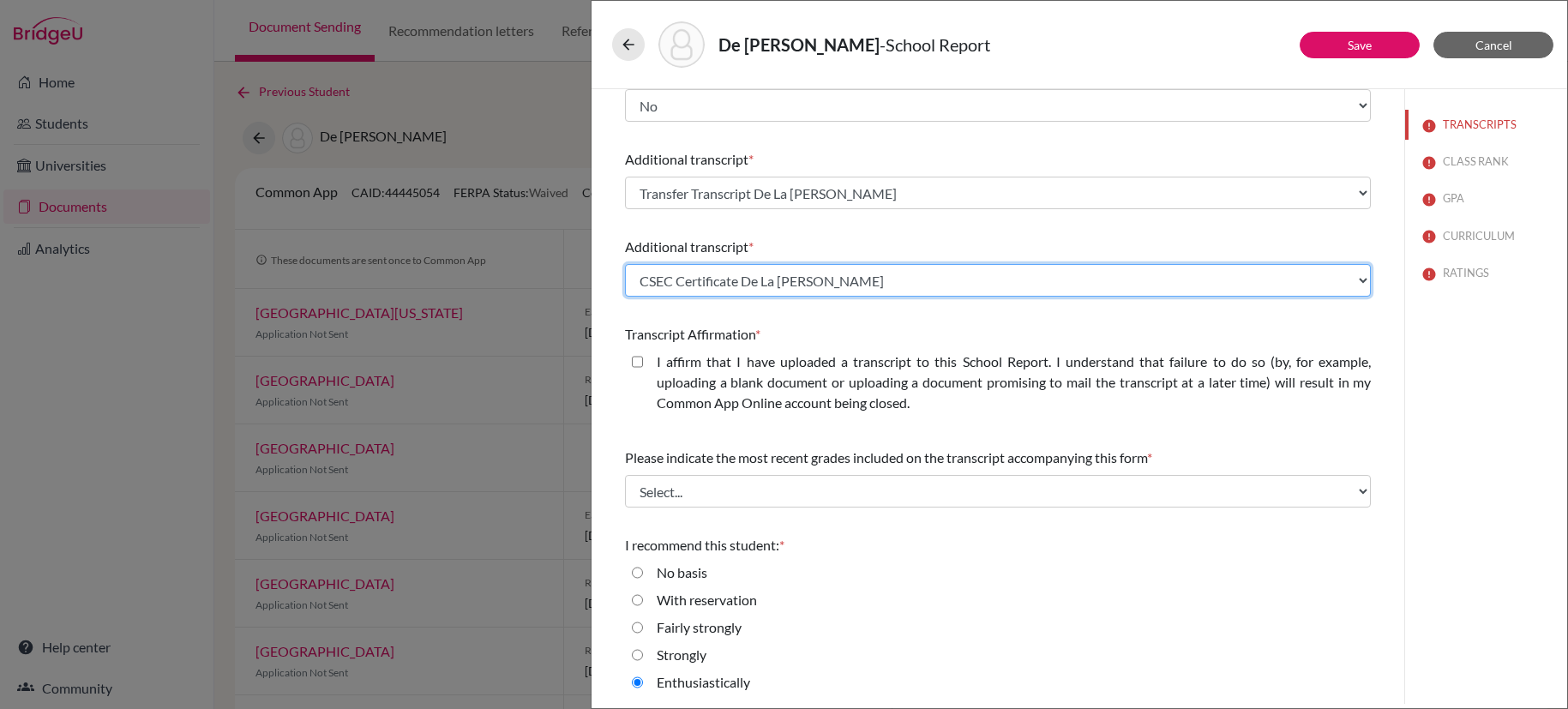
scroll to position [299, 0]
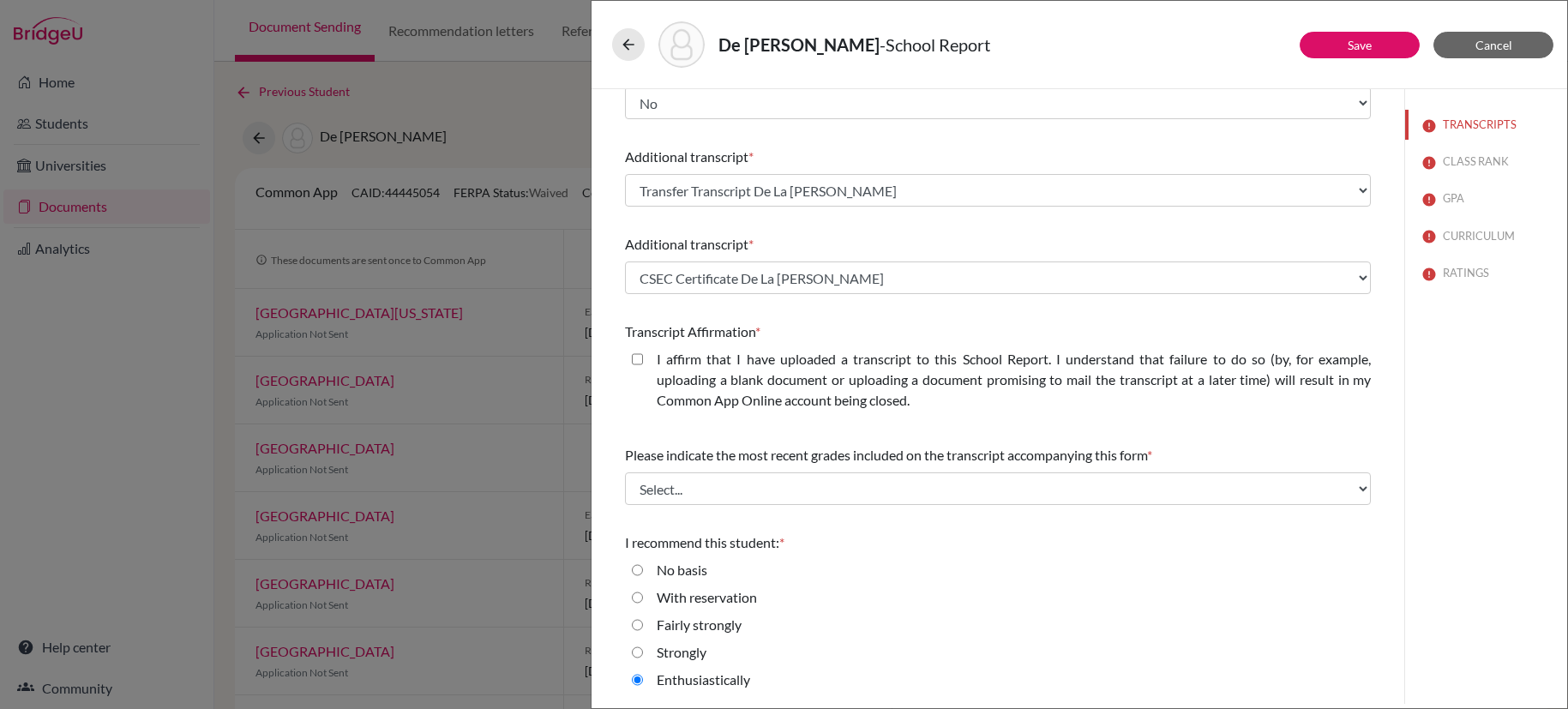
click at [643, 361] on div "I affirm that I have uploaded a transcript to this School Report. I understand …" at bounding box center [1006, 383] width 727 height 69
click at [637, 357] on closed\ "I affirm that I have uploaded a transcript to this School Report. I understand …" at bounding box center [637, 359] width 11 height 21
checkbox closed\ "true"
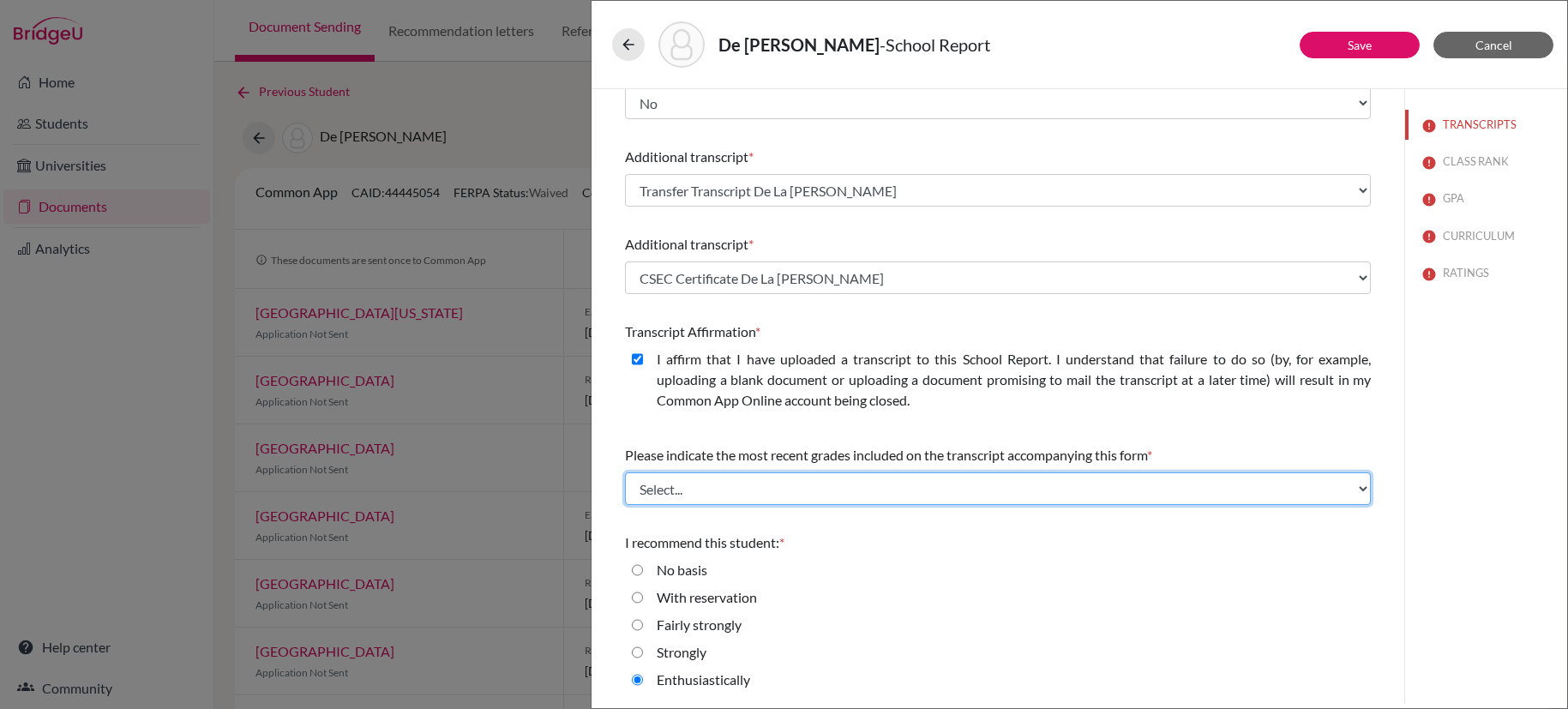
click at [745, 494] on select "Select... Final junior year grades 1st Quarter senior year grades 2nd Quarter/1…" at bounding box center [997, 489] width 745 height 33
select select "0"
click at [625, 473] on select "Select... Final junior year grades 1st Quarter senior year grades 2nd Quarter/1…" at bounding box center [997, 489] width 745 height 33
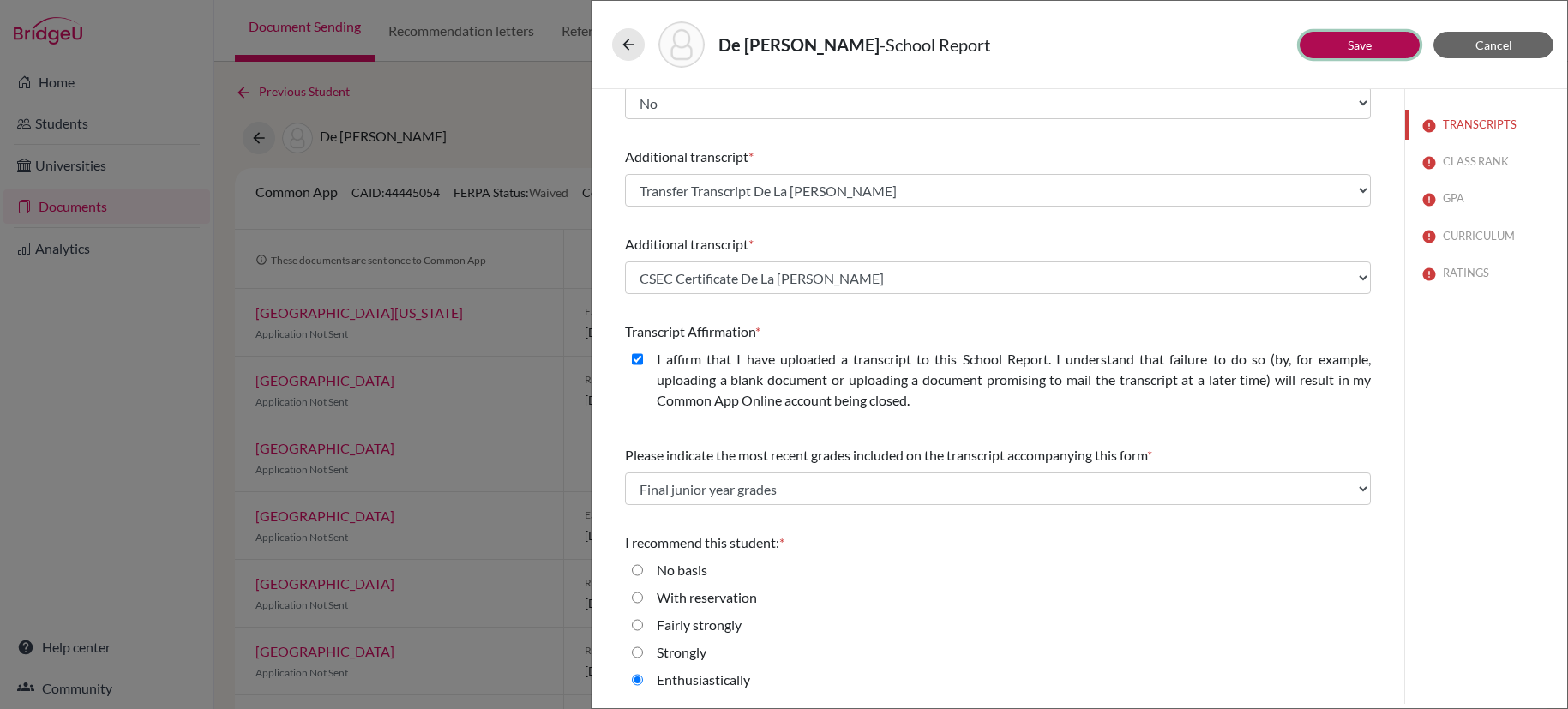
click at [1374, 48] on button "Save" at bounding box center [1359, 45] width 120 height 27
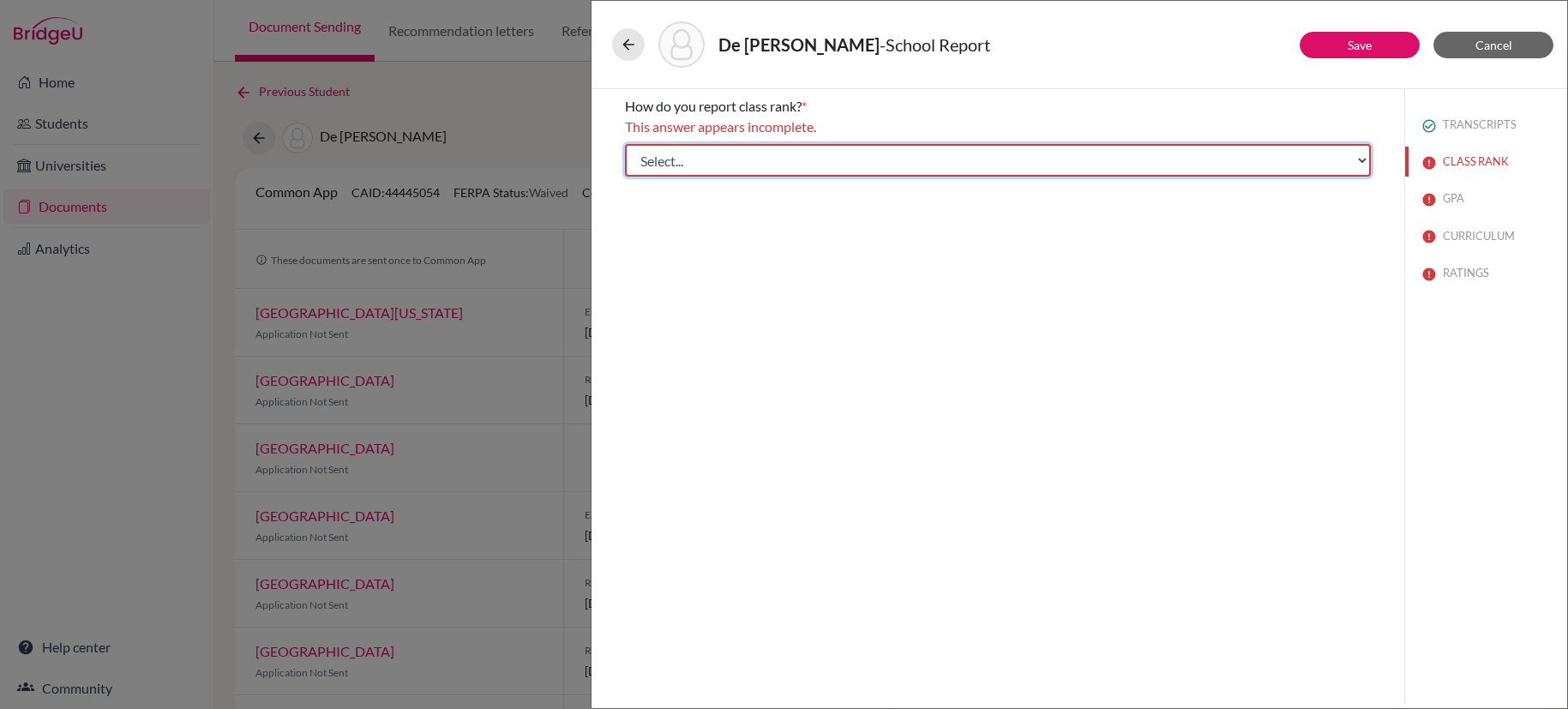
click at [1342, 161] on select "Select... Exact Decile Quintile Quartile None" at bounding box center [997, 160] width 745 height 33
select select "5"
click at [625, 144] on select "Select... Exact Decile Quintile Quartile None" at bounding box center [997, 160] width 745 height 33
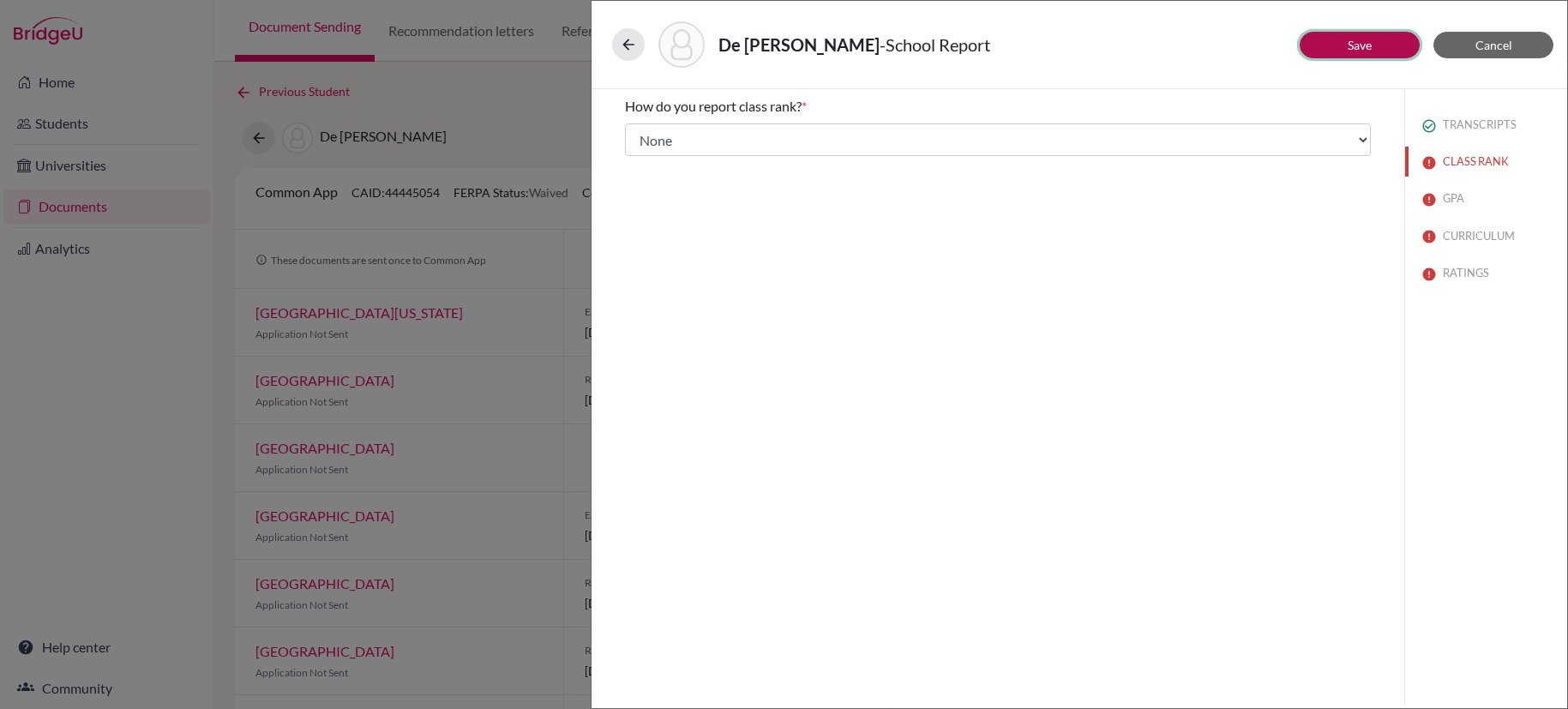
click at [1362, 52] on link "Save" at bounding box center [1360, 45] width 24 height 15
click at [636, 155] on input "Yes" at bounding box center [637, 154] width 11 height 21
radio input "true"
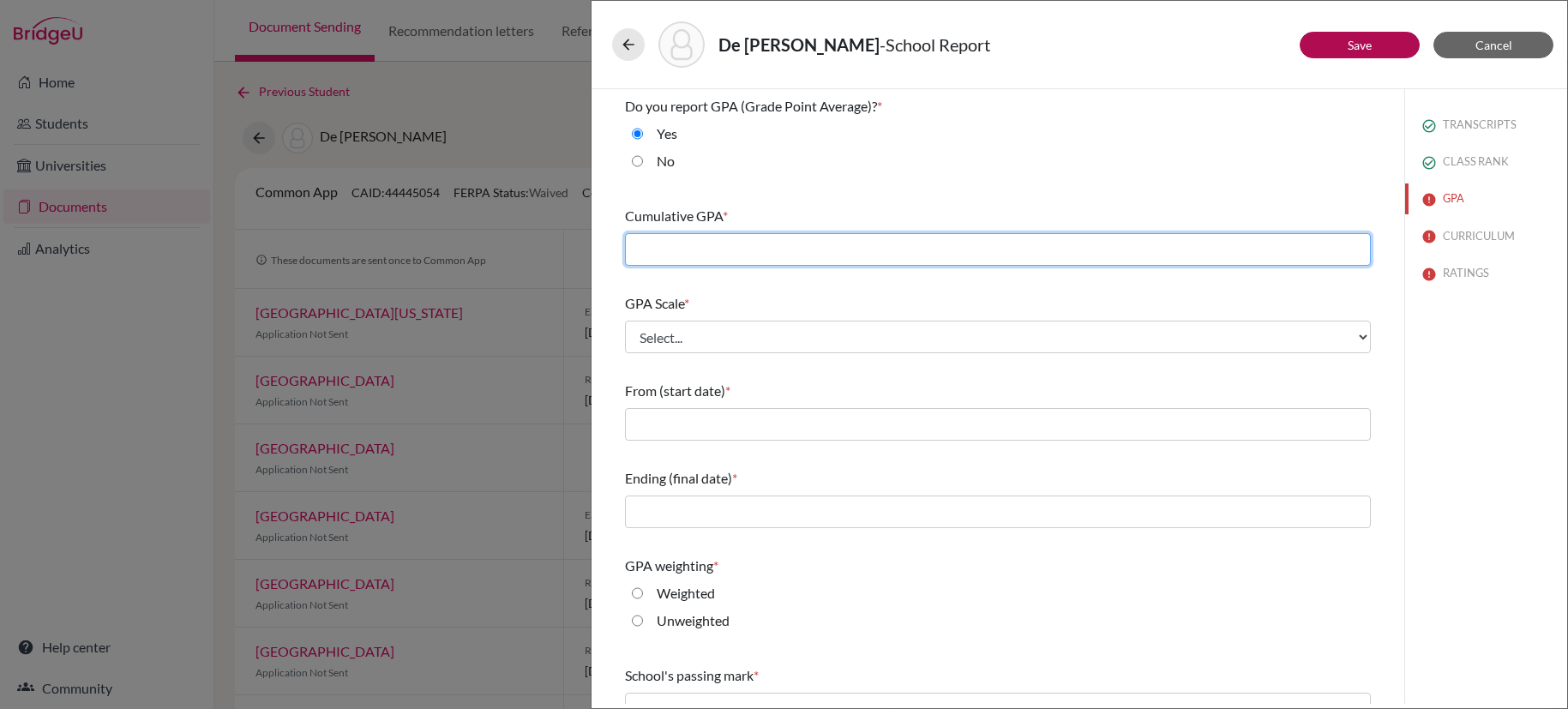
click at [1065, 252] on input "text" at bounding box center [997, 249] width 745 height 33
type input "4.00"
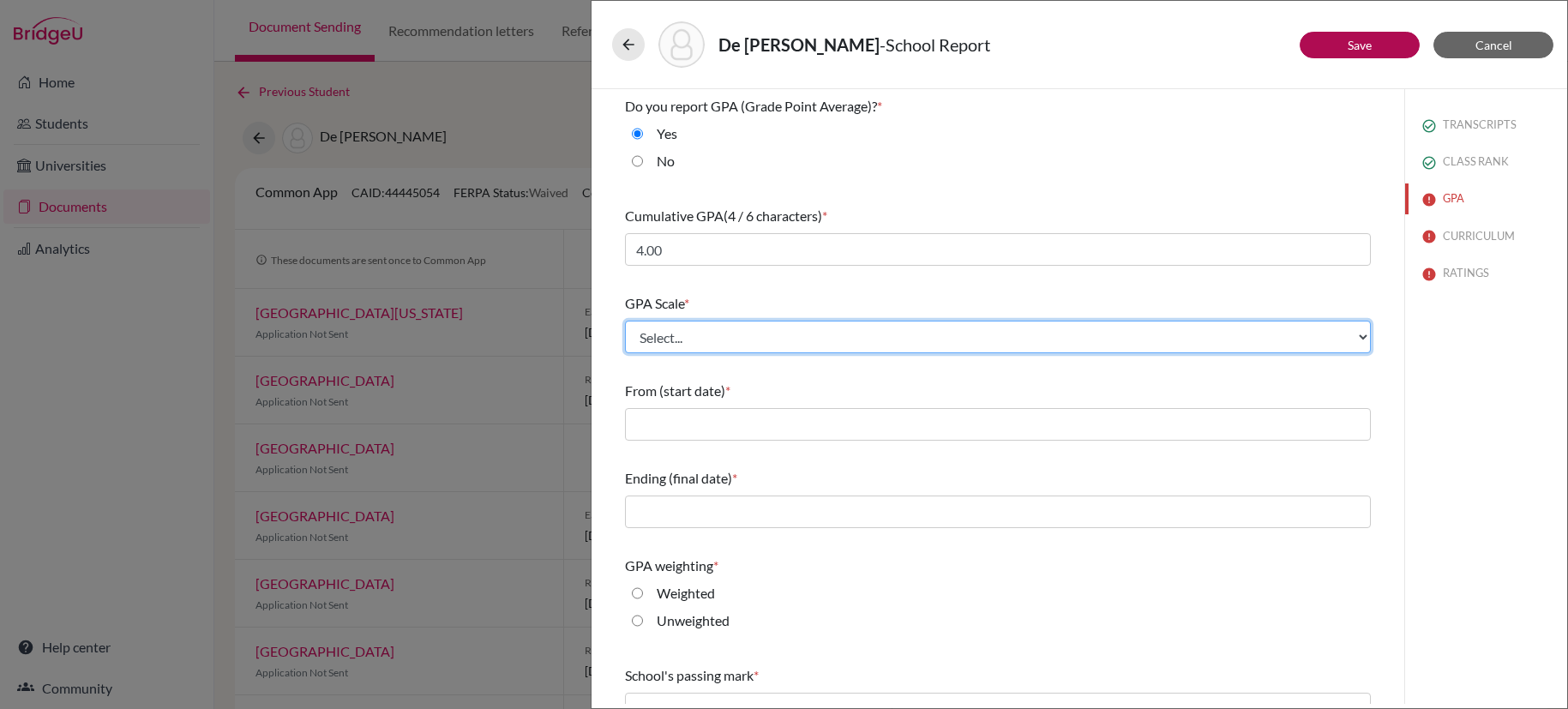
click at [751, 339] on select "Select... 4 5 6 7 8 9 10 11 12 13 14 15 16 17 18 19 20 100" at bounding box center [997, 337] width 745 height 33
select select "4"
click at [625, 321] on select "Select... 4 5 6 7 8 9 10 11 12 13 14 15 16 17 18 19 20 100" at bounding box center [997, 337] width 745 height 33
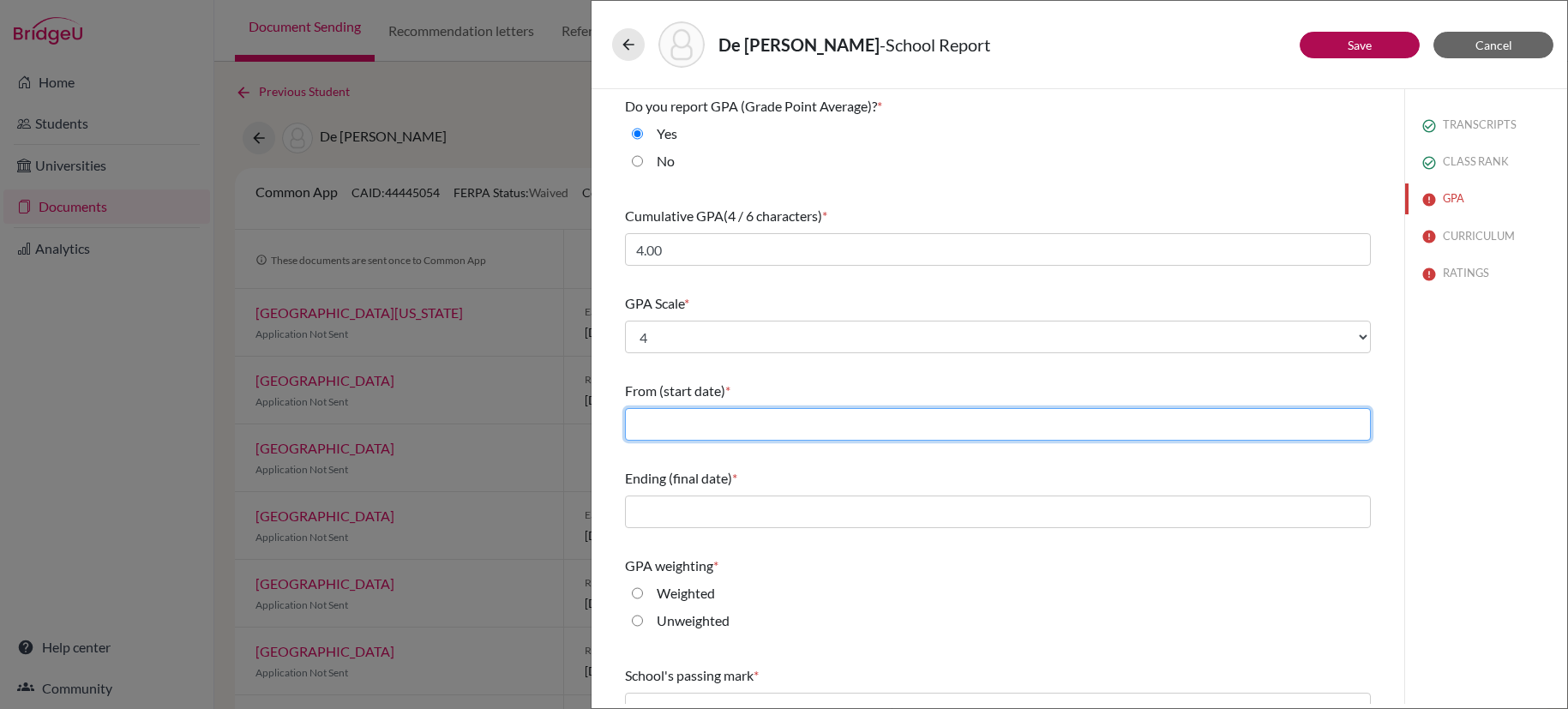
click at [700, 423] on input "text" at bounding box center [997, 424] width 745 height 33
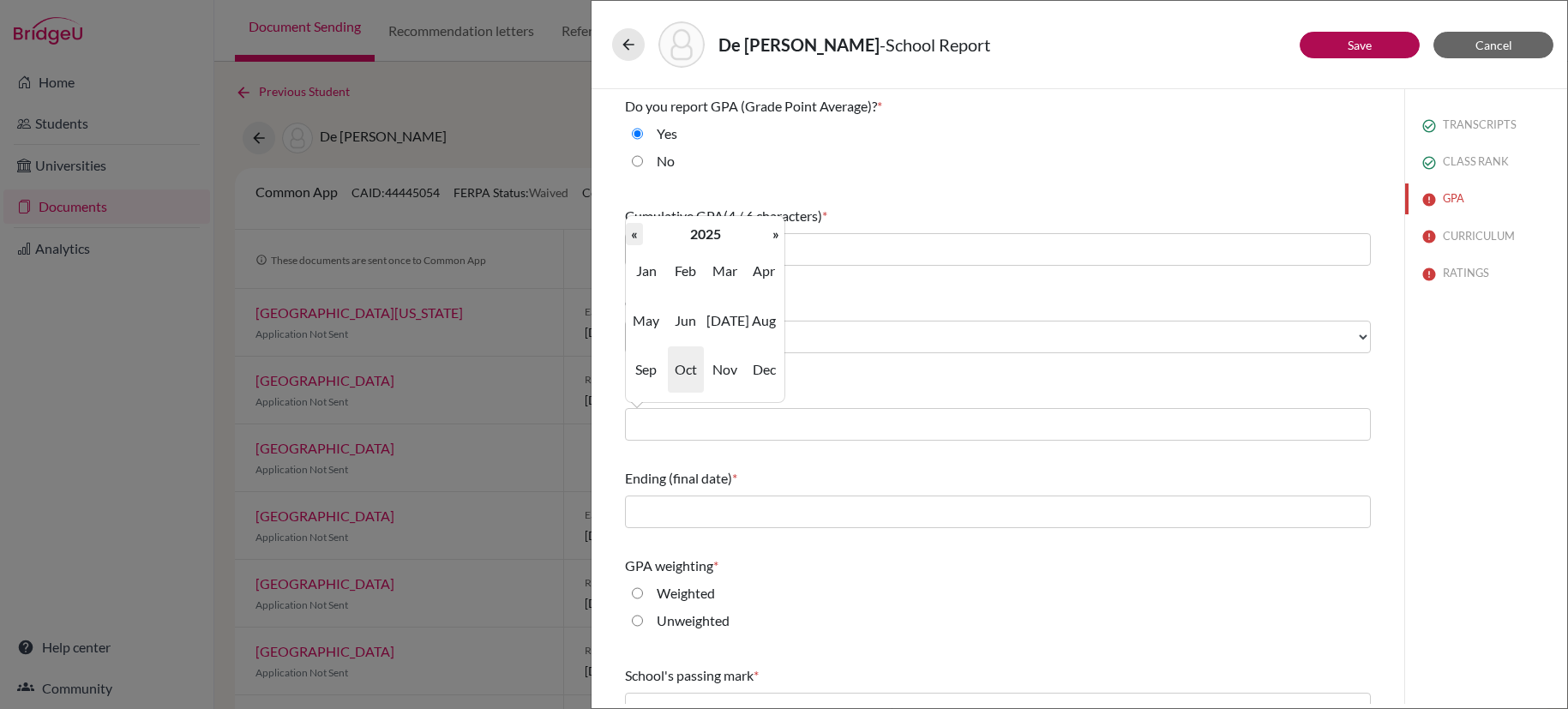
click at [632, 237] on th "«" at bounding box center [633, 234] width 17 height 22
click at [757, 324] on span "Aug" at bounding box center [763, 321] width 36 height 47
type input "08/2024"
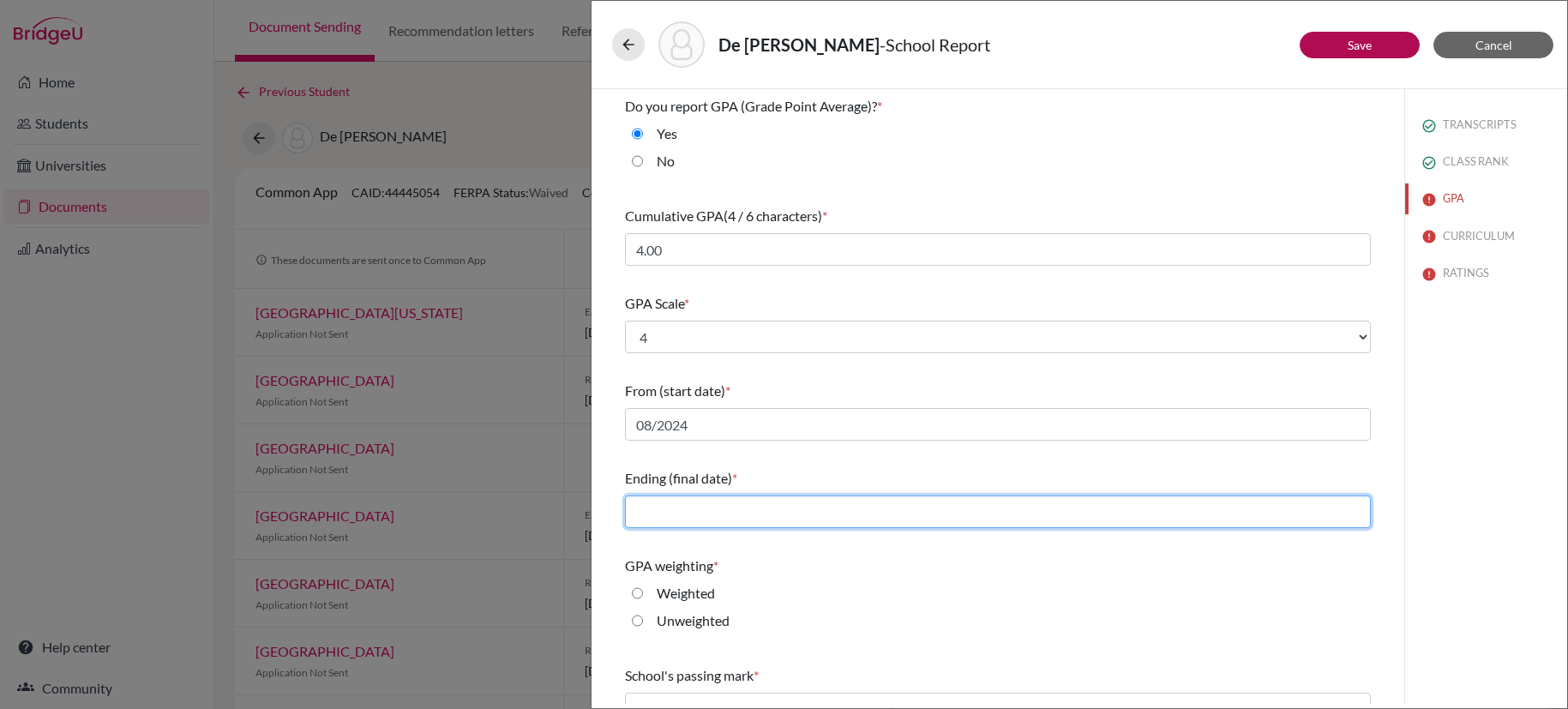
click at [726, 506] on input "text" at bounding box center [997, 511] width 745 height 33
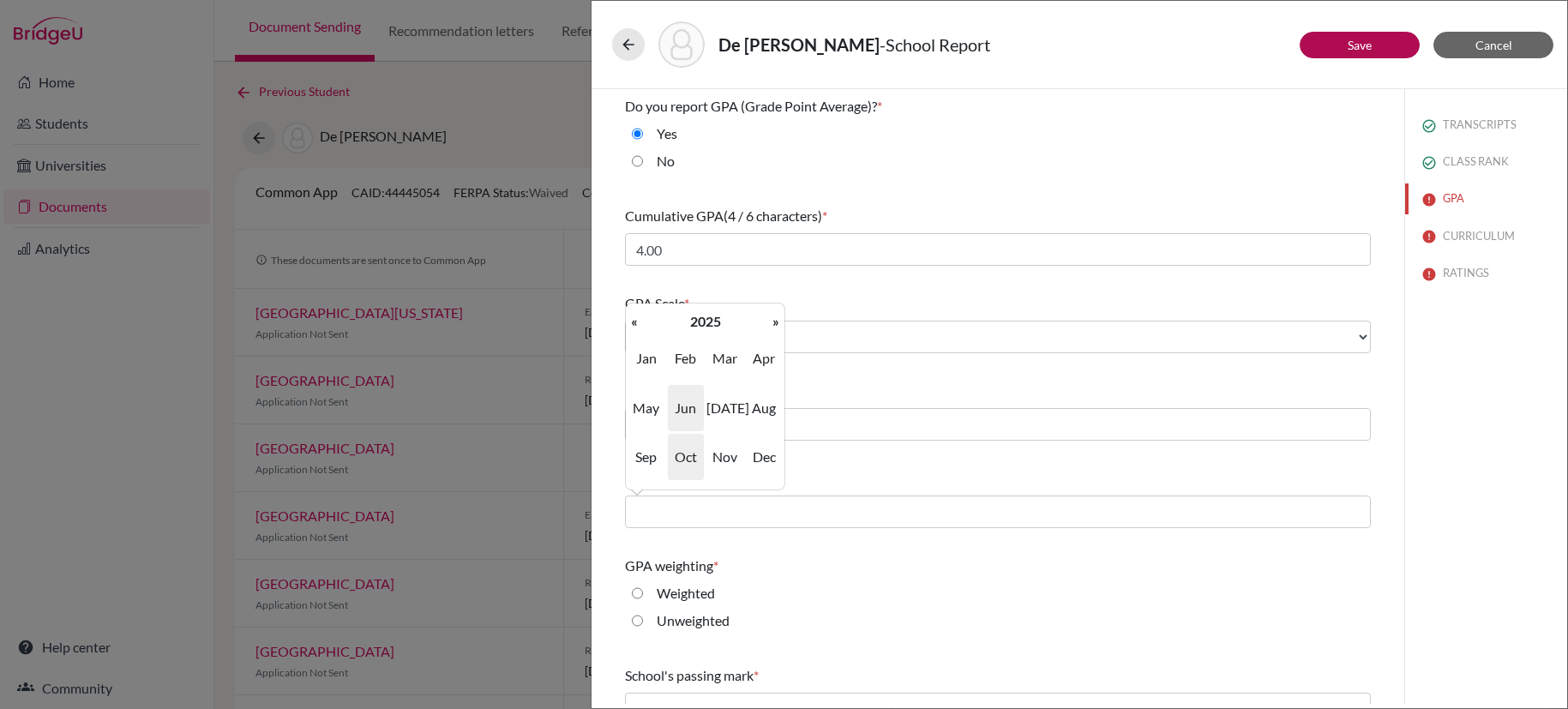
click at [691, 411] on span "Jun" at bounding box center [686, 408] width 36 height 47
type input "06/2025"
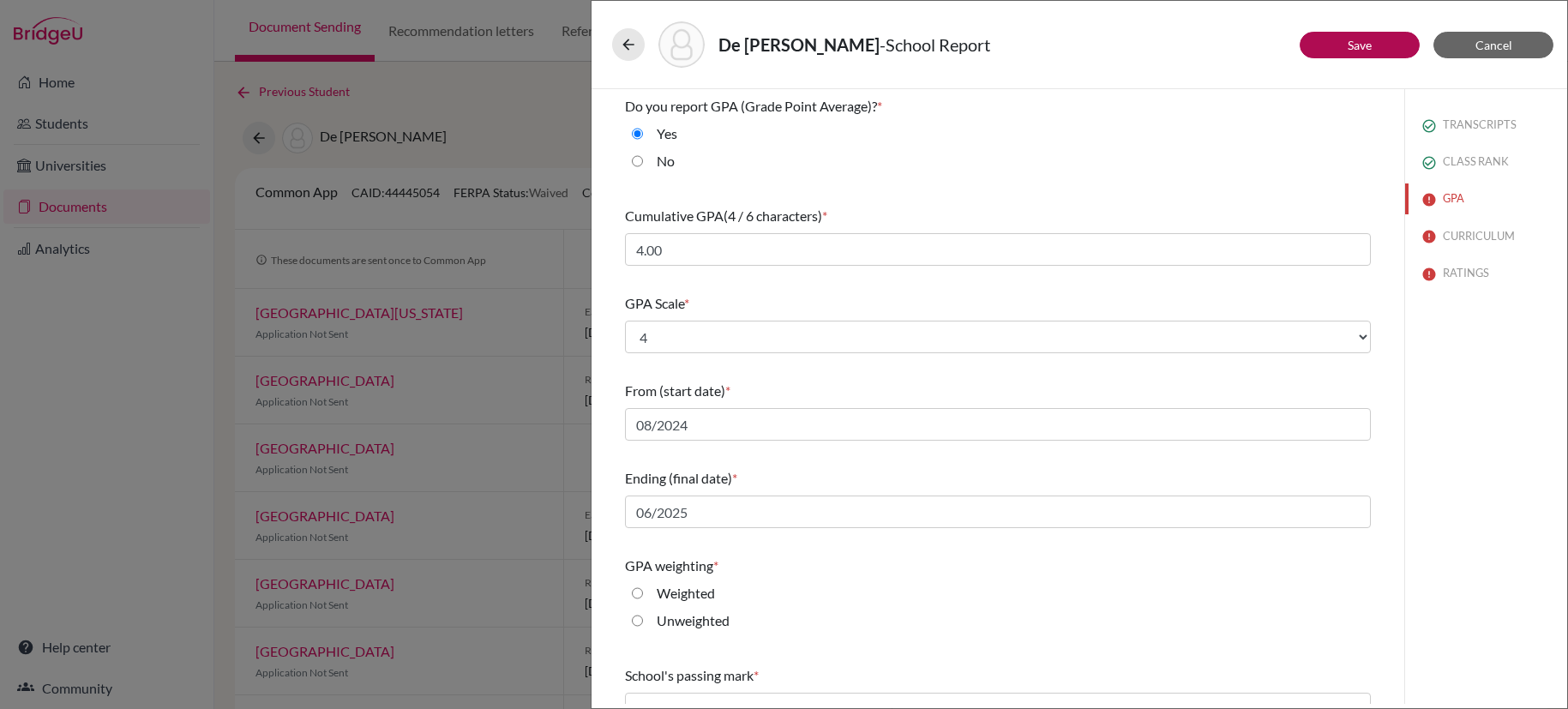
click at [643, 597] on div "Weighted" at bounding box center [679, 597] width 72 height 28
click at [638, 592] on input "Weighted" at bounding box center [637, 593] width 11 height 21
radio input "true"
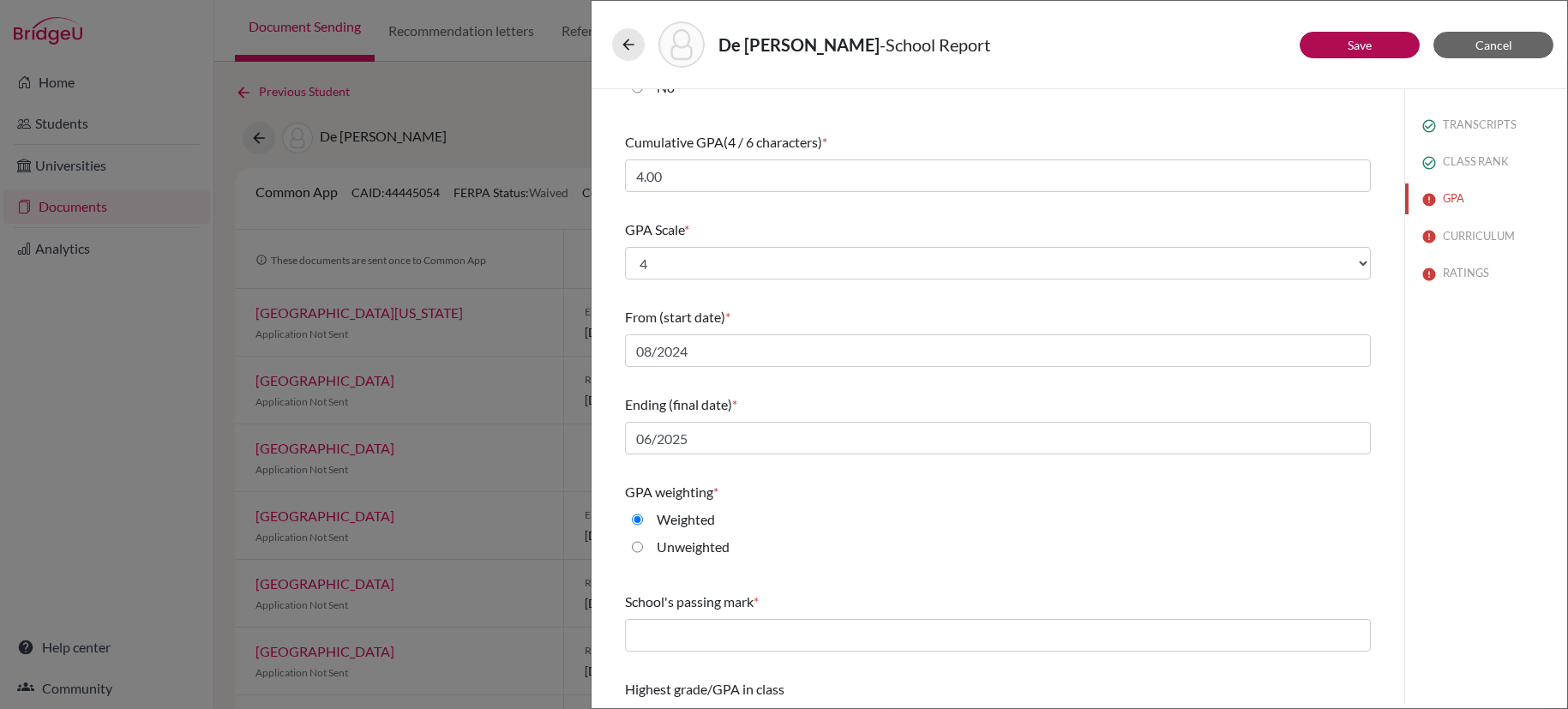
scroll to position [116, 0]
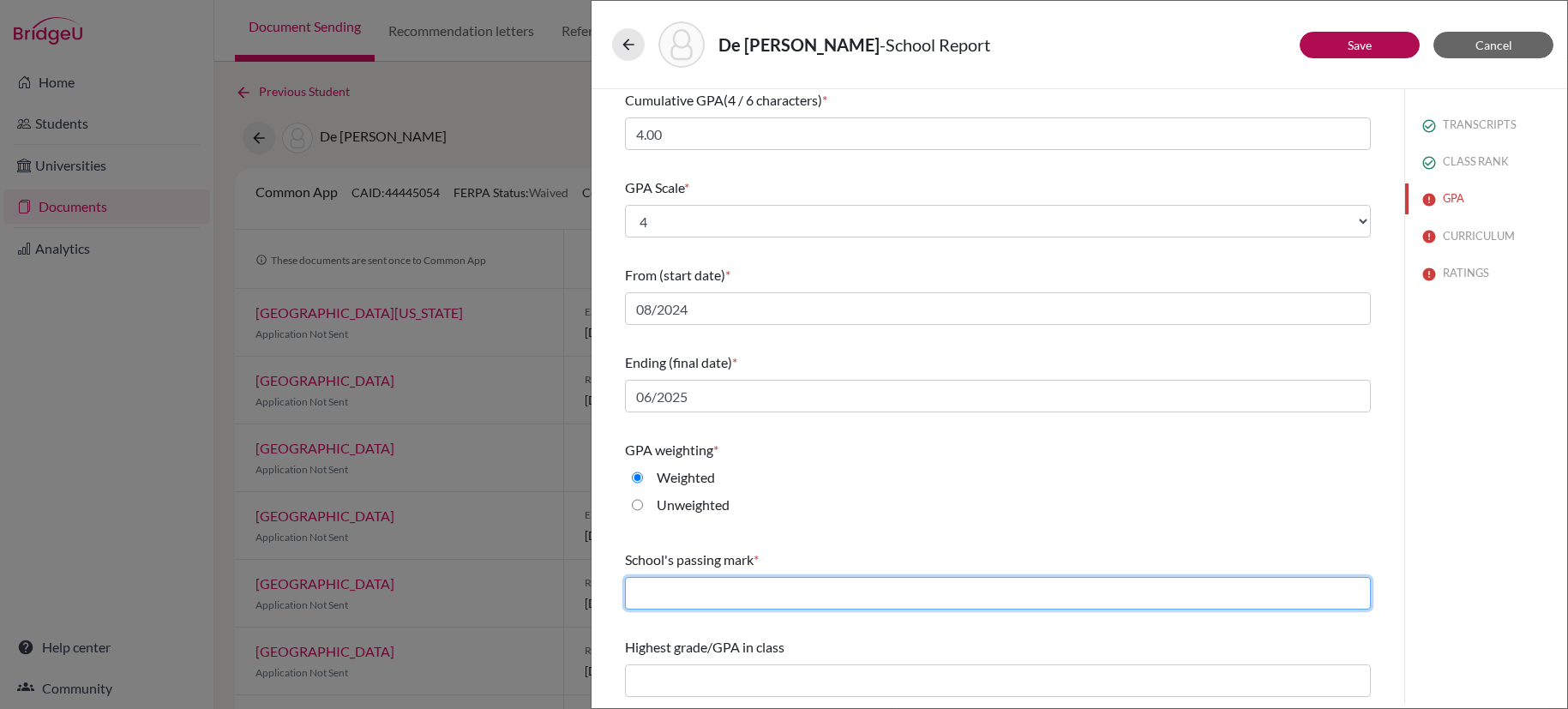
click at [747, 593] on input "text" at bounding box center [997, 593] width 745 height 33
type input "60"
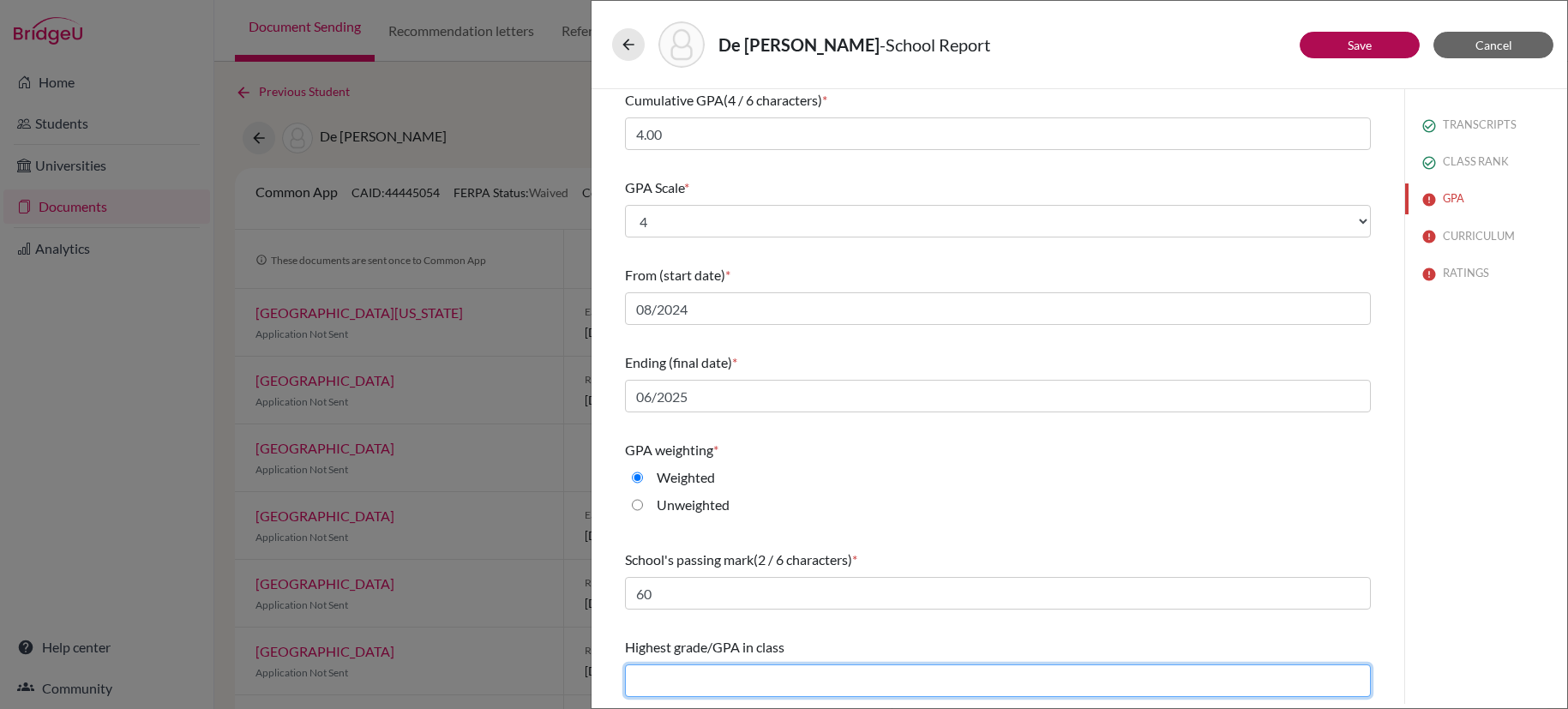
click at [749, 682] on input "text" at bounding box center [997, 680] width 745 height 33
type input "NA"
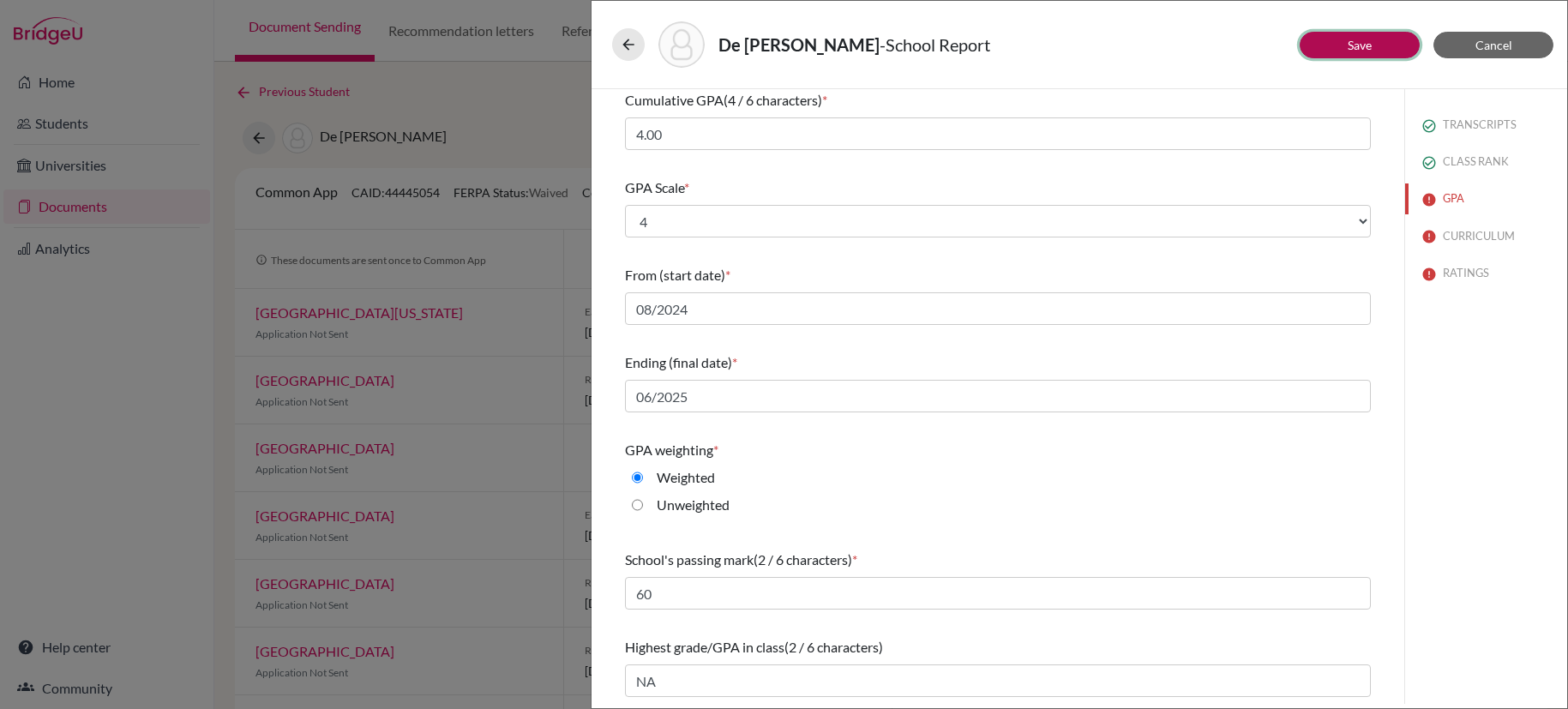
click at [1358, 51] on link "Save" at bounding box center [1360, 45] width 24 height 15
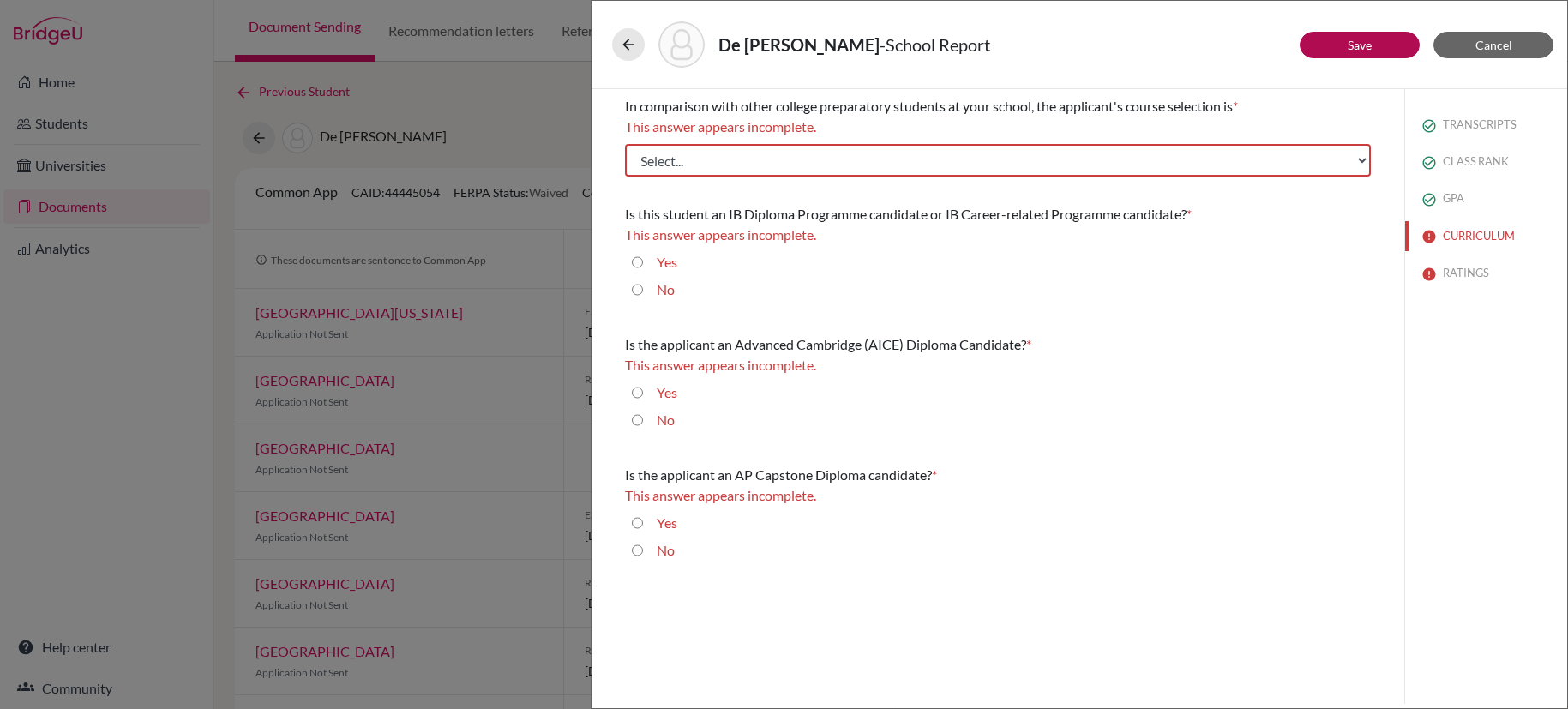
scroll to position [0, 0]
click at [635, 425] on input "No" at bounding box center [637, 420] width 11 height 21
radio input "true"
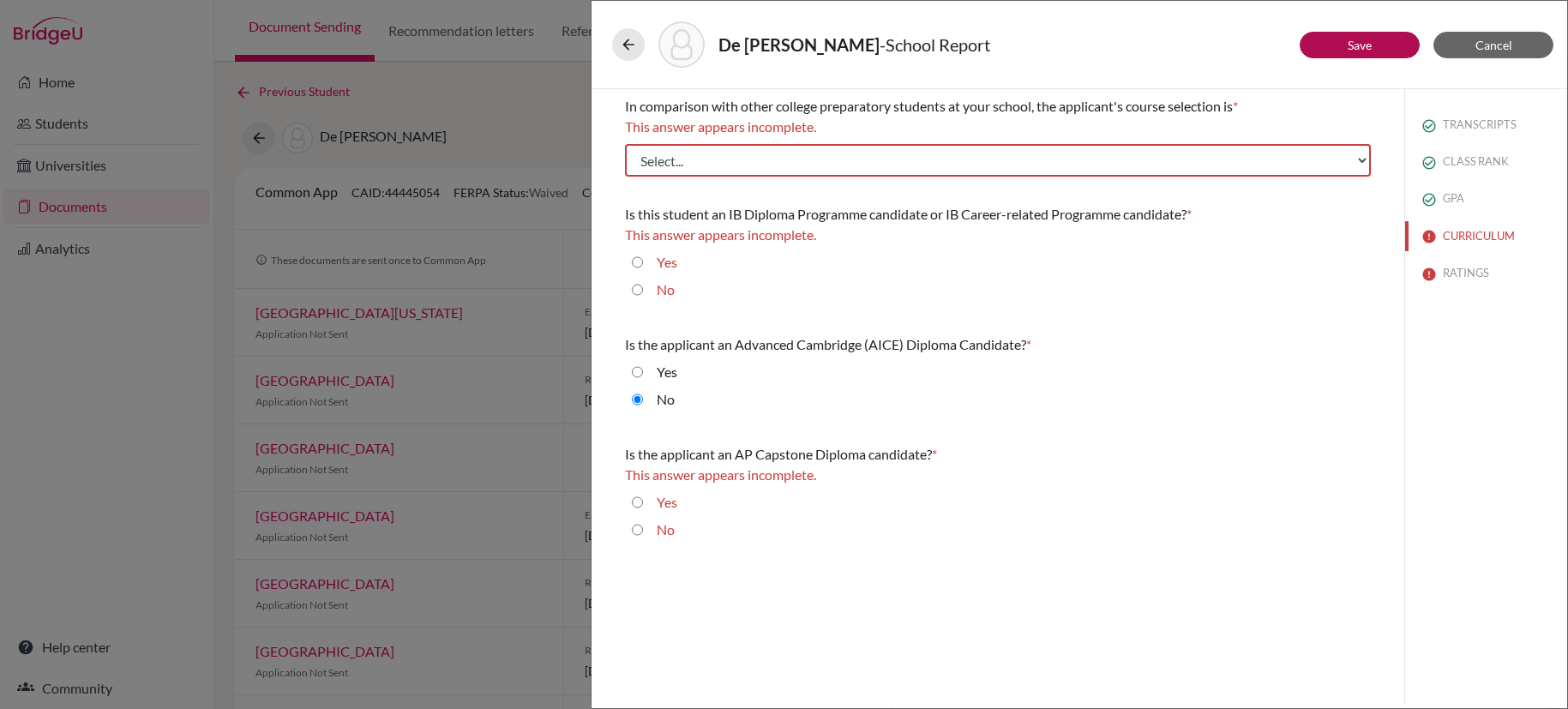
click at [641, 529] on input "No" at bounding box center [637, 529] width 11 height 21
radio input "true"
click at [640, 288] on input "No" at bounding box center [637, 290] width 11 height 21
radio input "true"
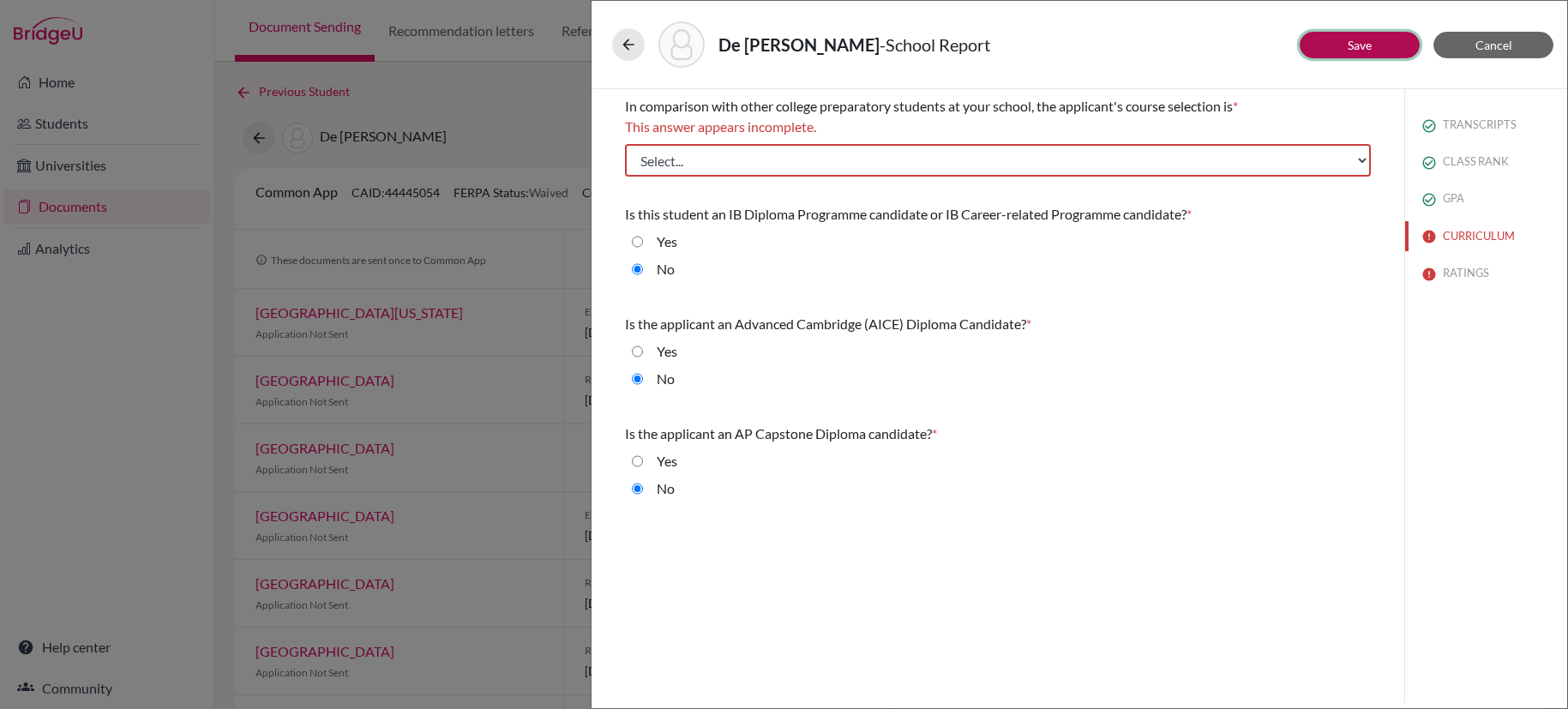
click at [1385, 51] on button "Save" at bounding box center [1359, 45] width 120 height 27
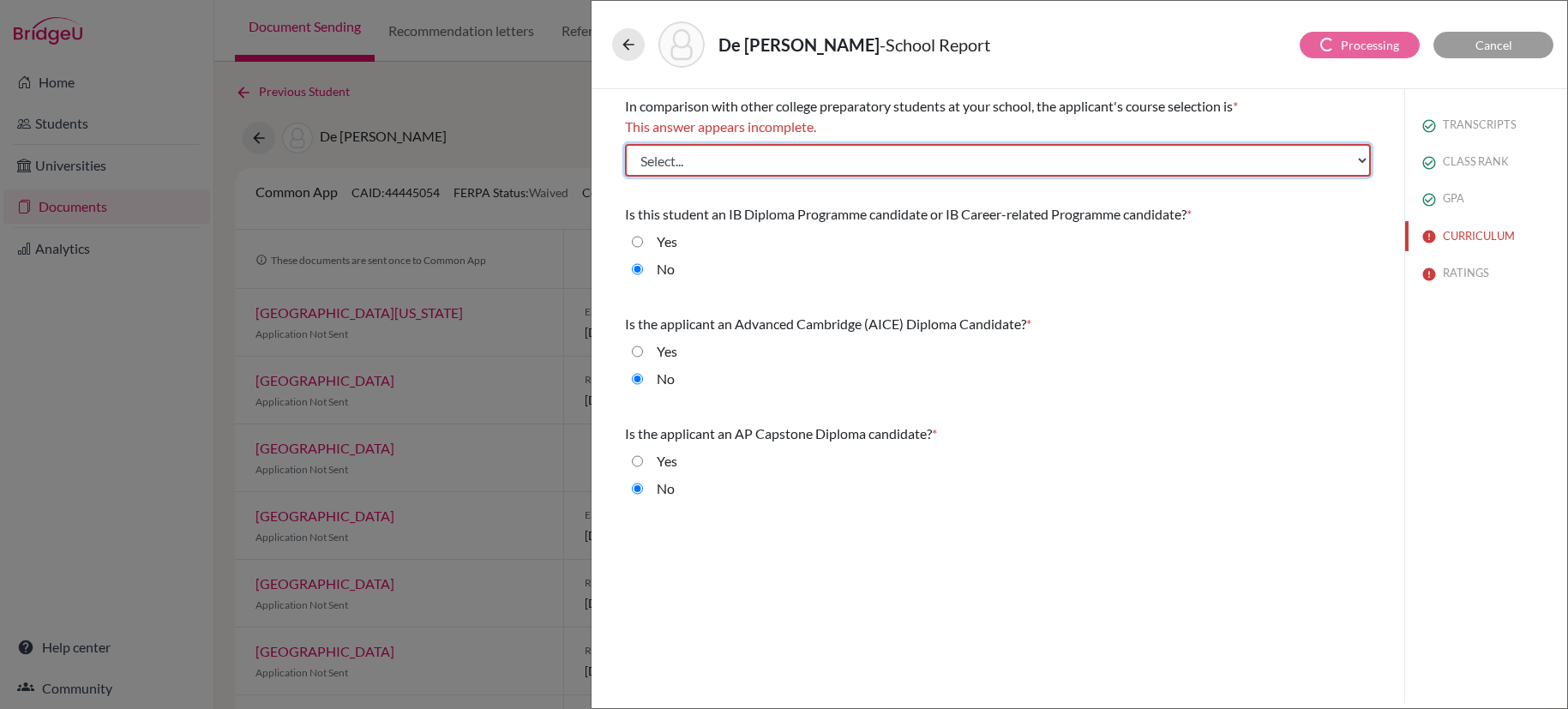
click at [1304, 169] on select "Select... Less than demanding Average [PERSON_NAME] Very demanding Most demandi…" at bounding box center [997, 160] width 745 height 33
select select "3"
click at [625, 144] on select "Select... Less than demanding Average [PERSON_NAME] Very demanding Most demandi…" at bounding box center [997, 160] width 745 height 33
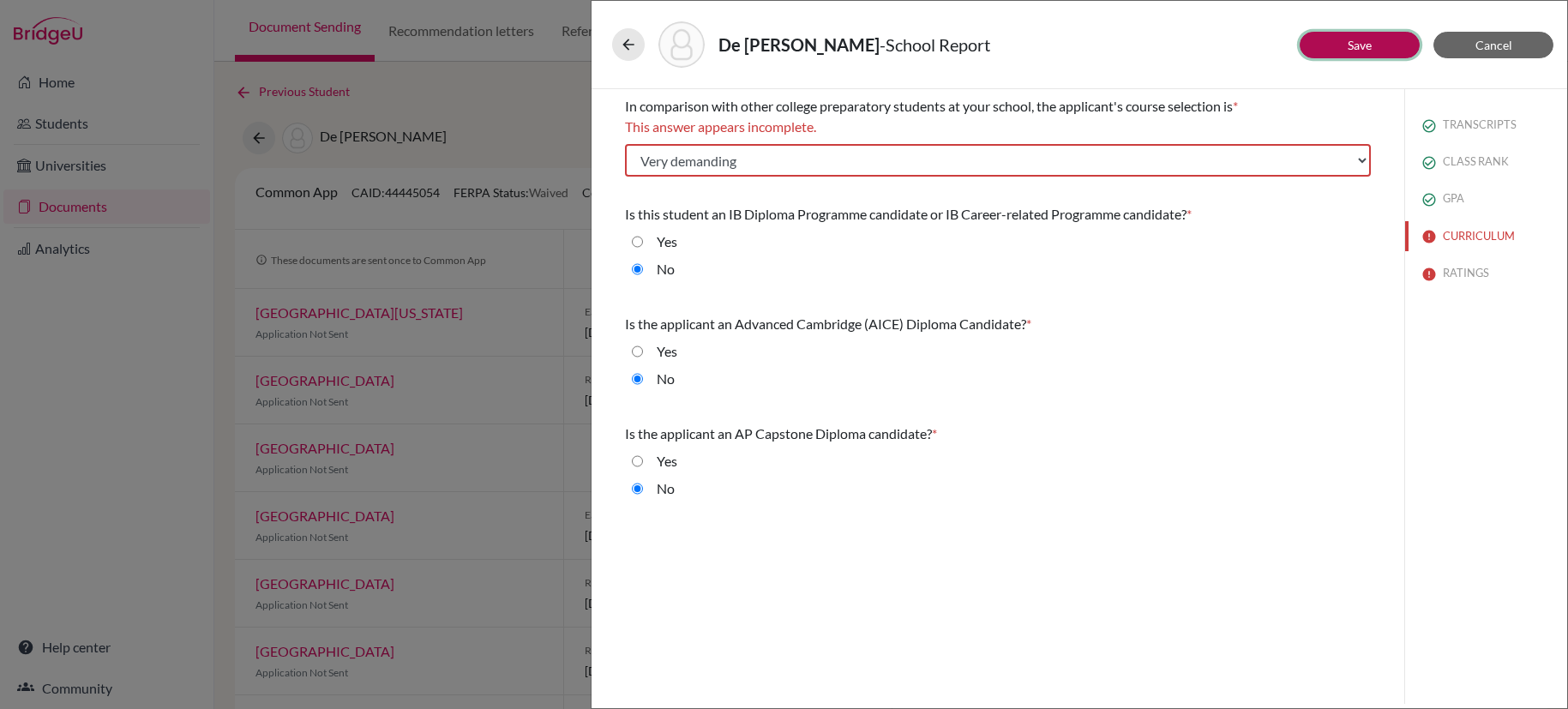
click at [1348, 45] on link "Save" at bounding box center [1360, 45] width 24 height 15
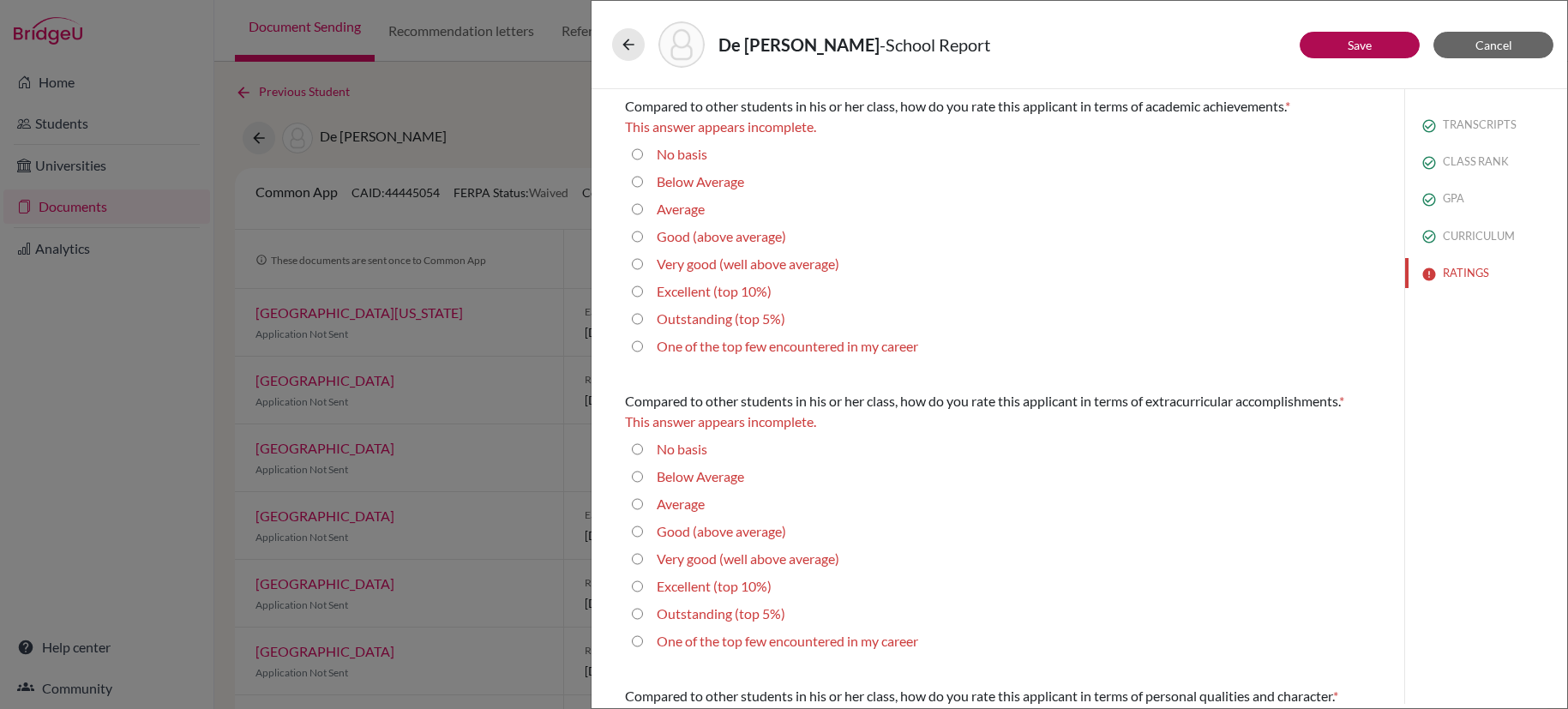
click at [633, 283] on 10\%\) "Excellent (top 10%)" at bounding box center [637, 291] width 11 height 21
radio 10\%\) "true"
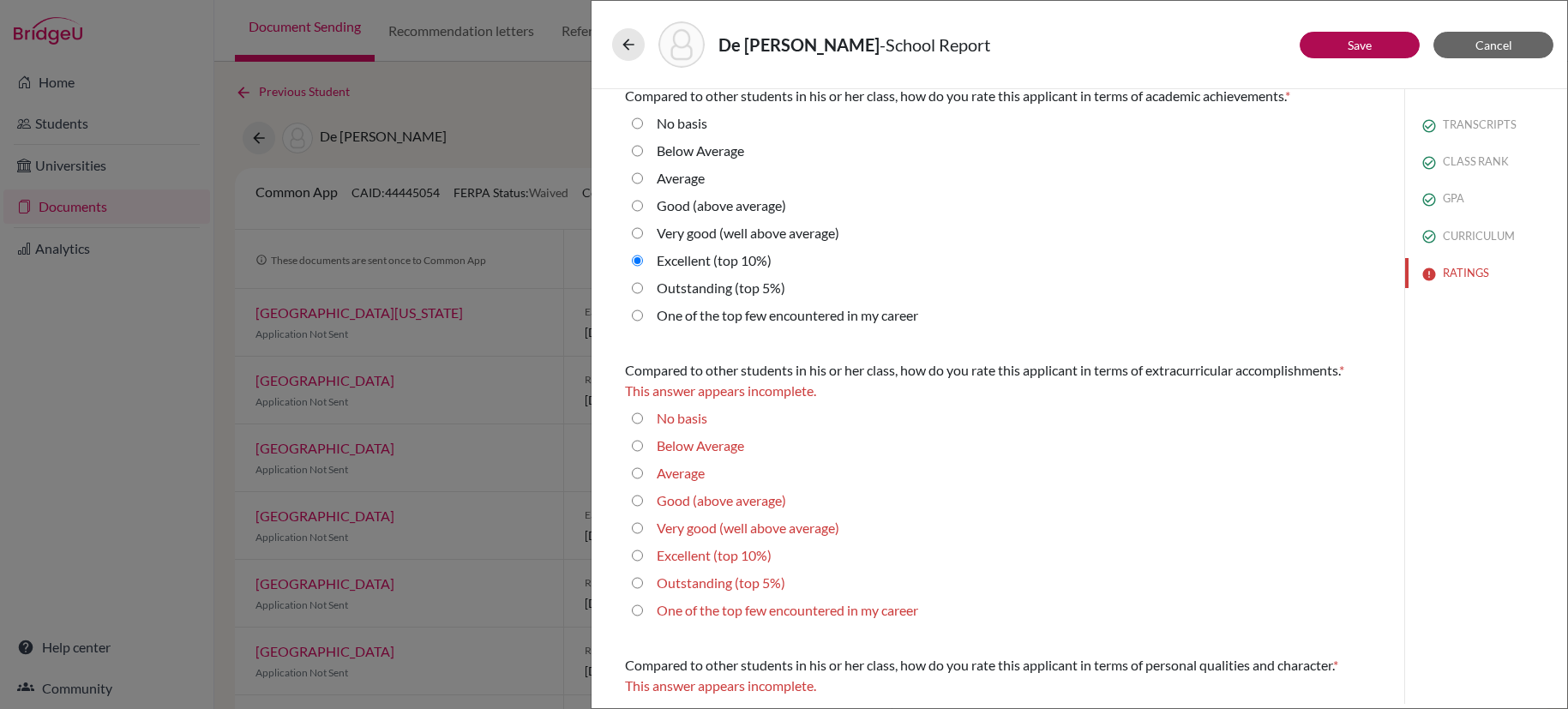
scroll to position [14, 0]
click at [637, 550] on 10\%\) "Excellent (top 10%)" at bounding box center [637, 552] width 11 height 21
radio 10\%\) "true"
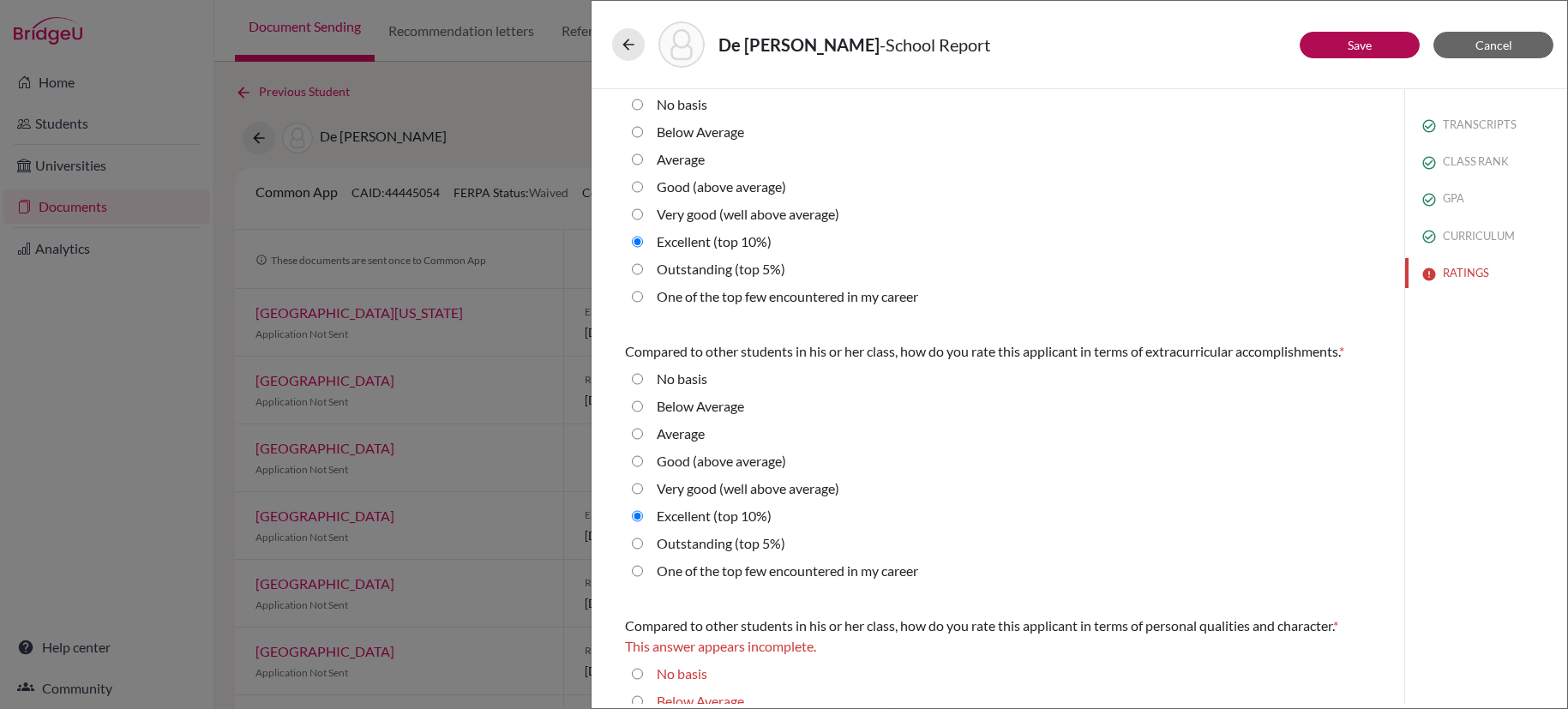
scroll to position [510, 0]
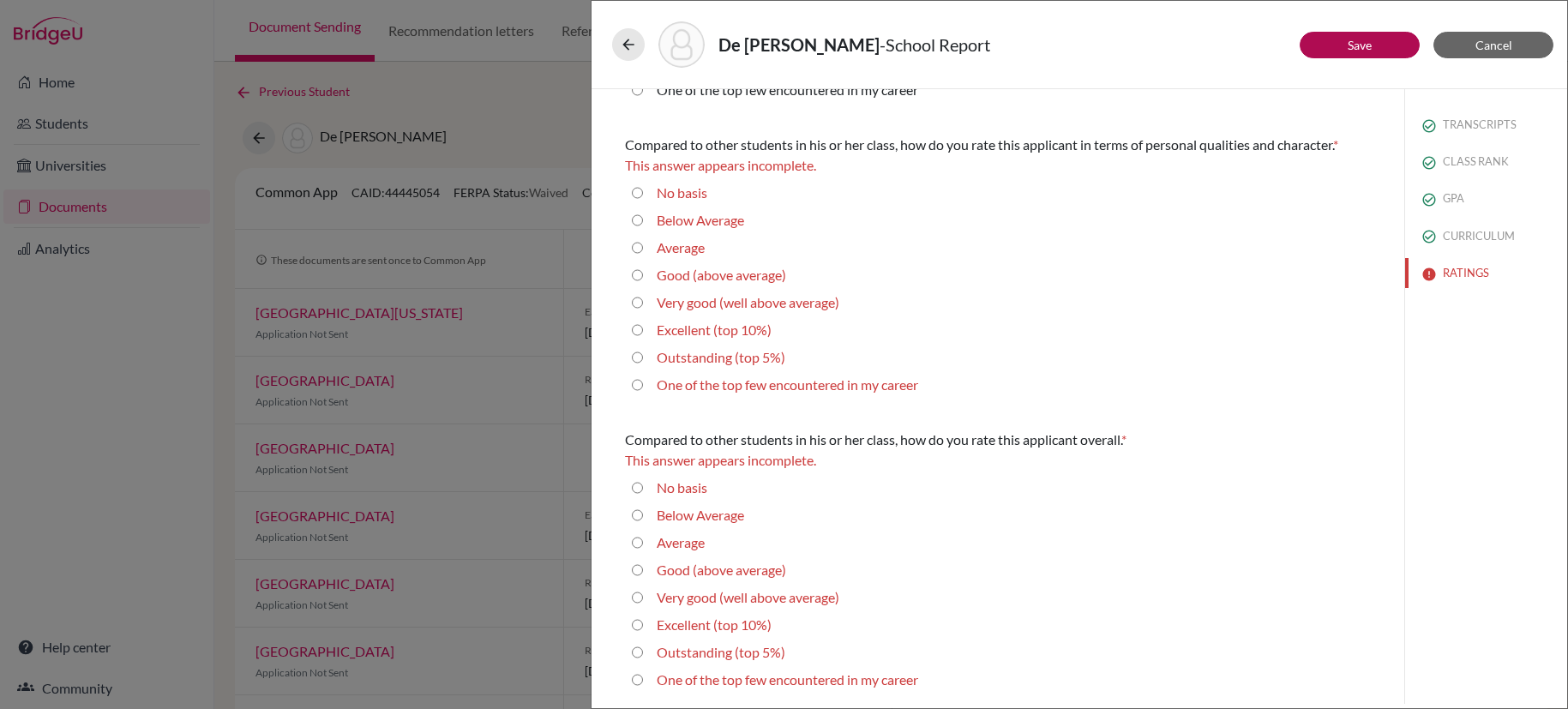
click at [638, 336] on 10\%\) "Excellent (top 10%)" at bounding box center [637, 330] width 11 height 21
radio 10\%\) "true"
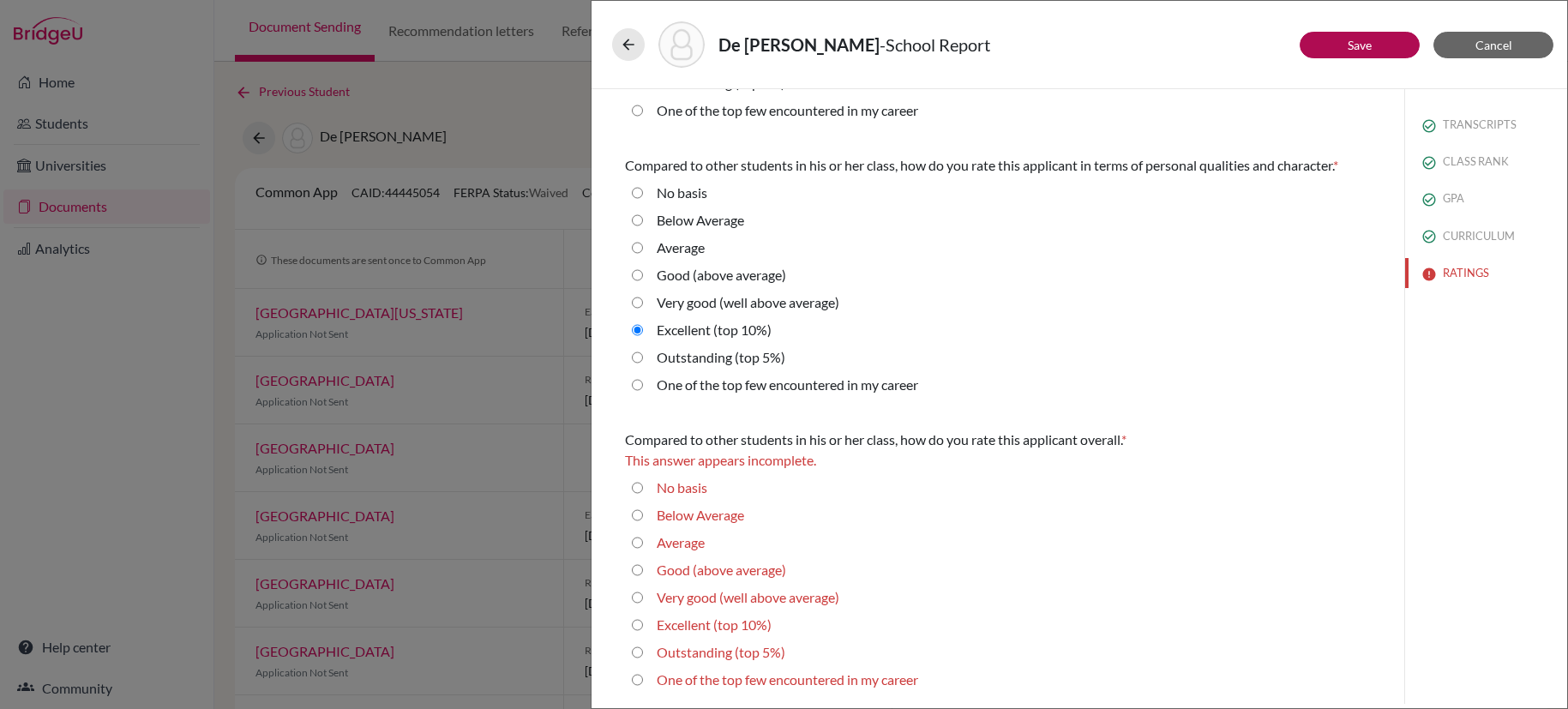
scroll to position [490, 0]
click at [638, 629] on 10\%\) "Excellent (top 10%)" at bounding box center [637, 625] width 11 height 21
radio 10\%\) "true"
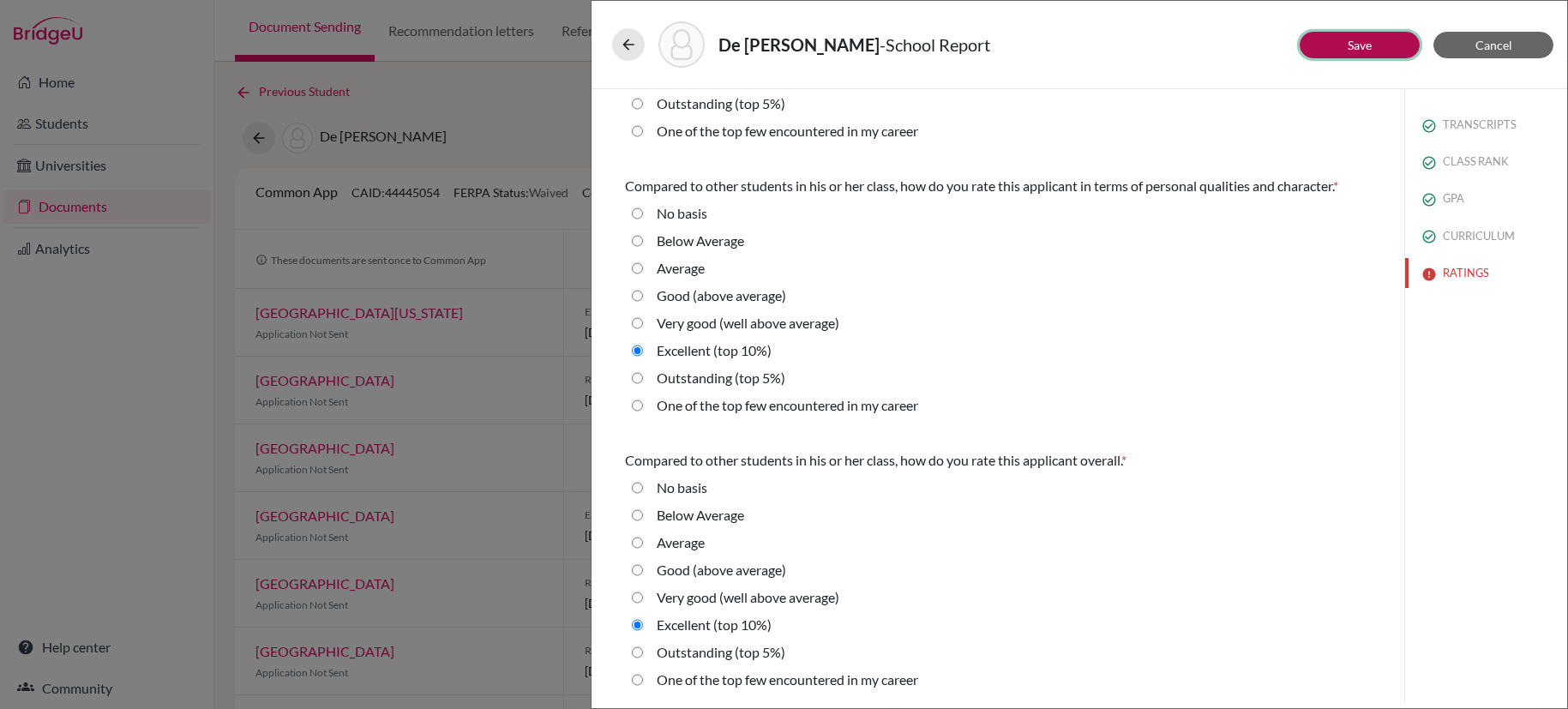
click at [1357, 54] on button "Save" at bounding box center [1359, 45] width 120 height 27
